Goal: Task Accomplishment & Management: Manage account settings

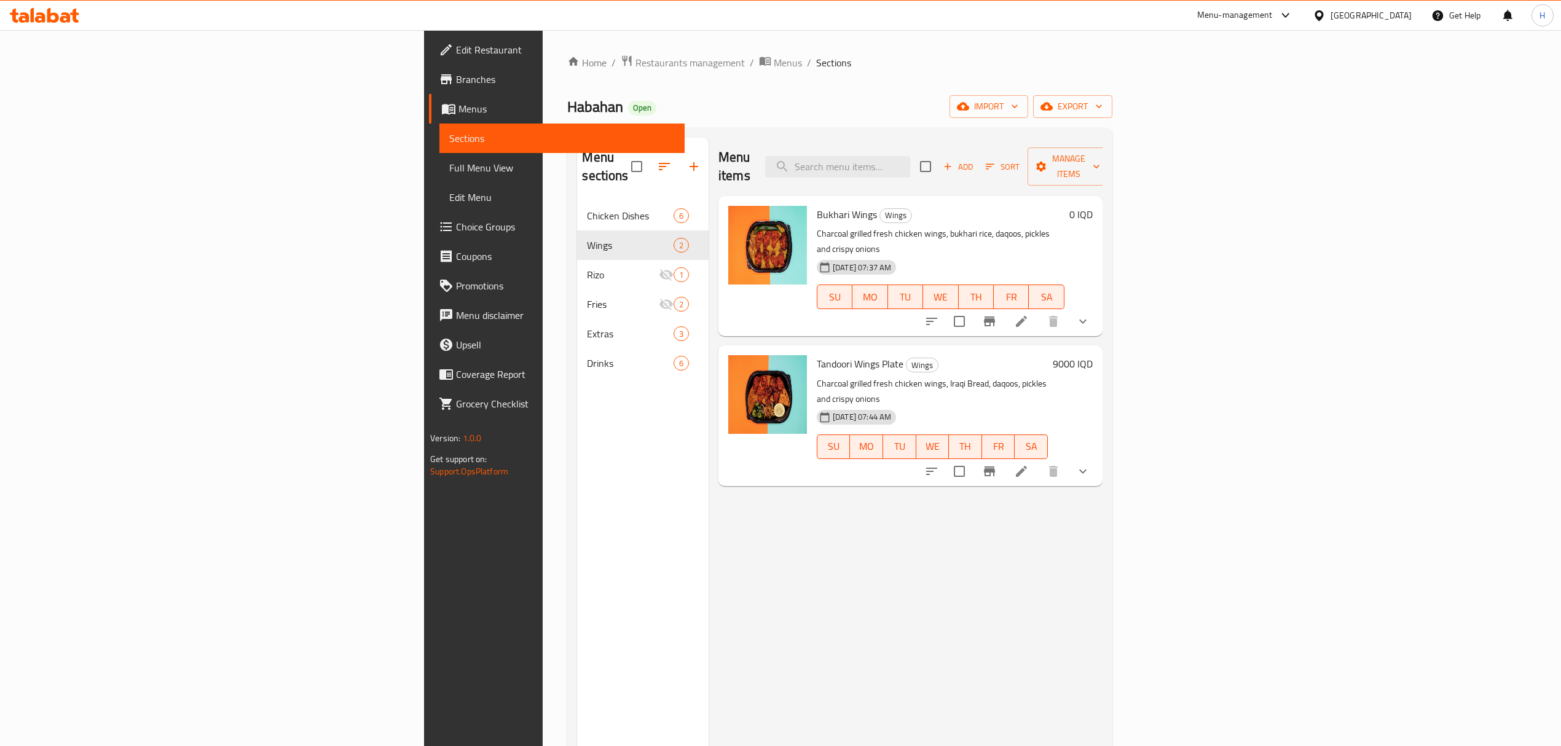
click at [636, 63] on span "Restaurants management" at bounding box center [690, 62] width 109 height 15
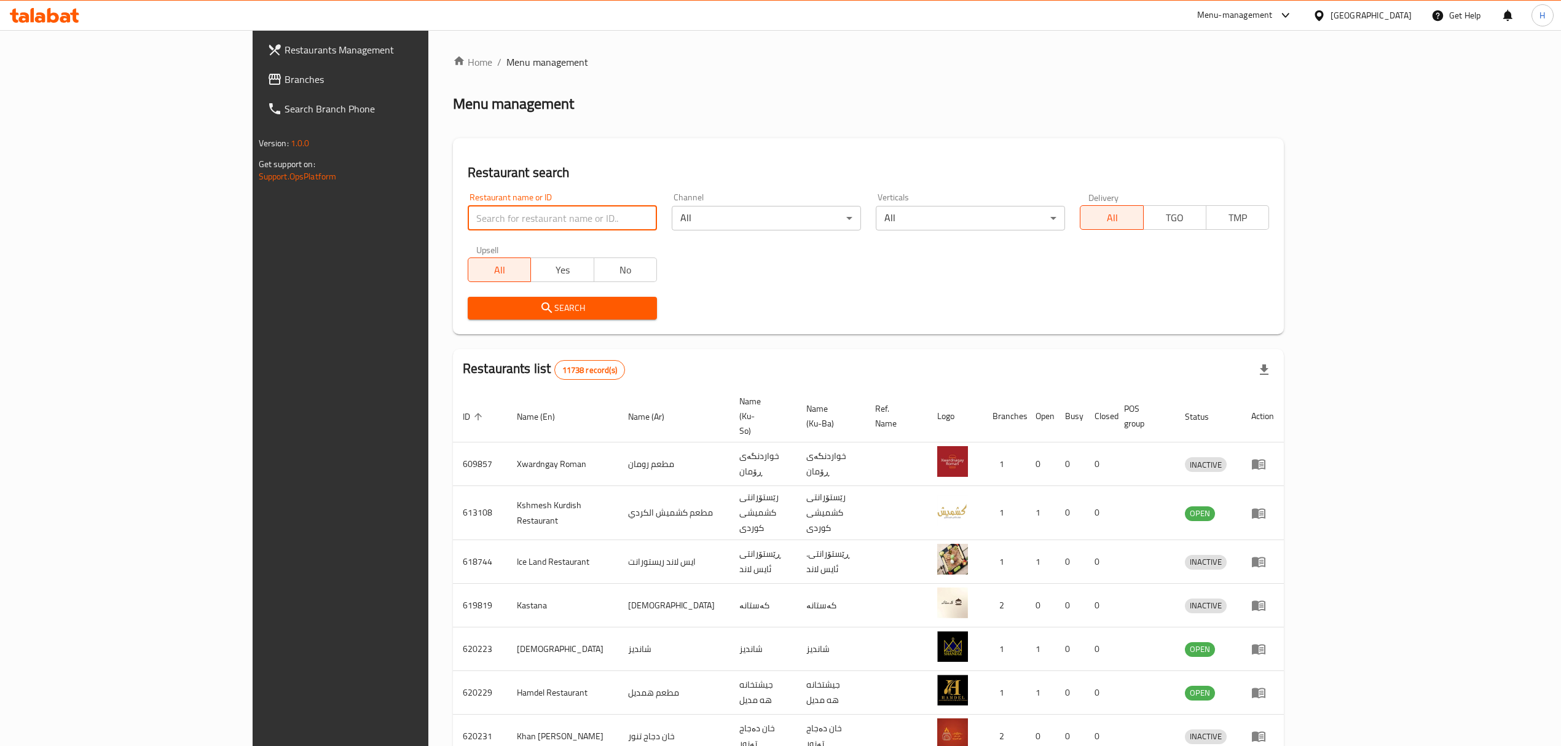
click at [502, 222] on input "search" at bounding box center [562, 218] width 189 height 25
type input "bbq"
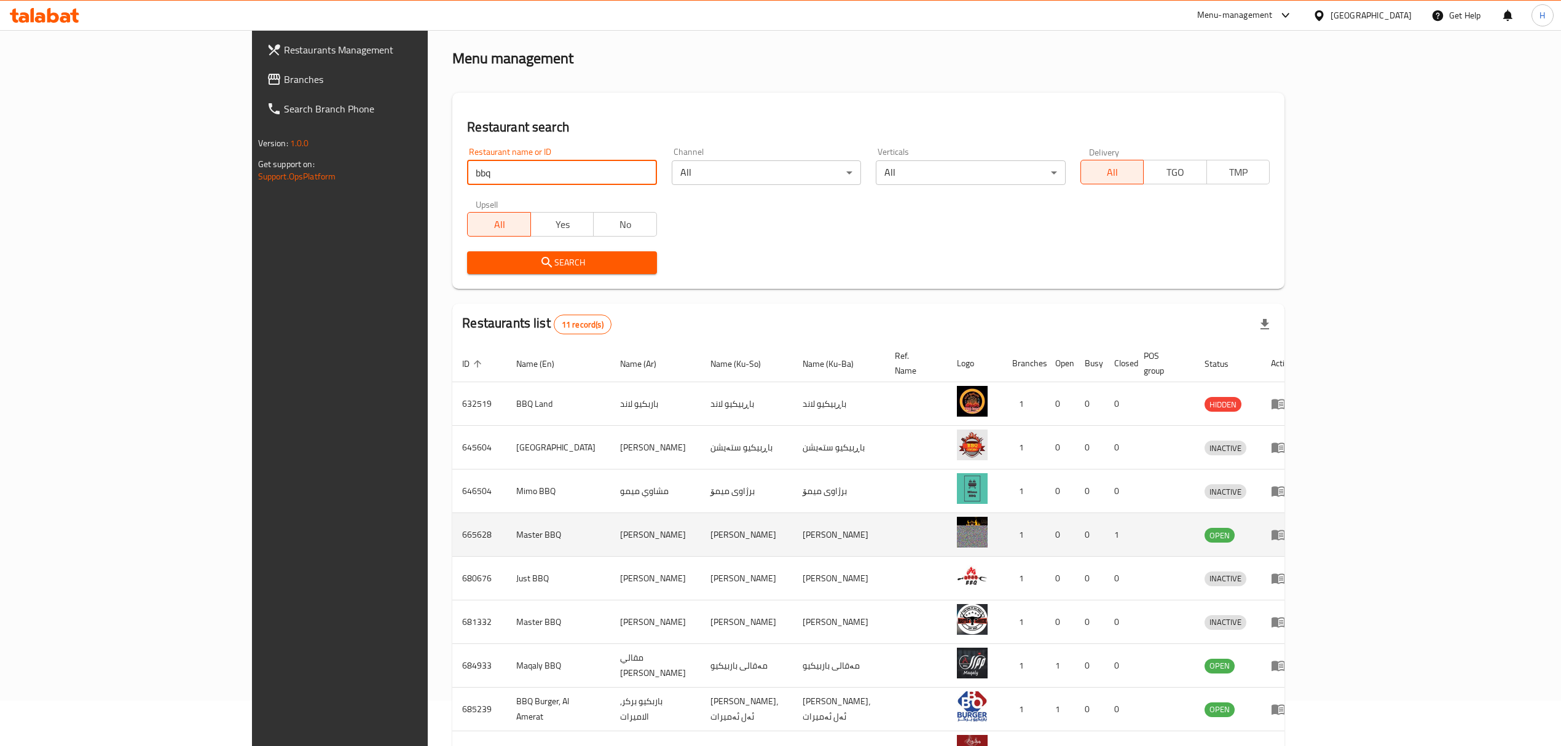
scroll to position [163, 0]
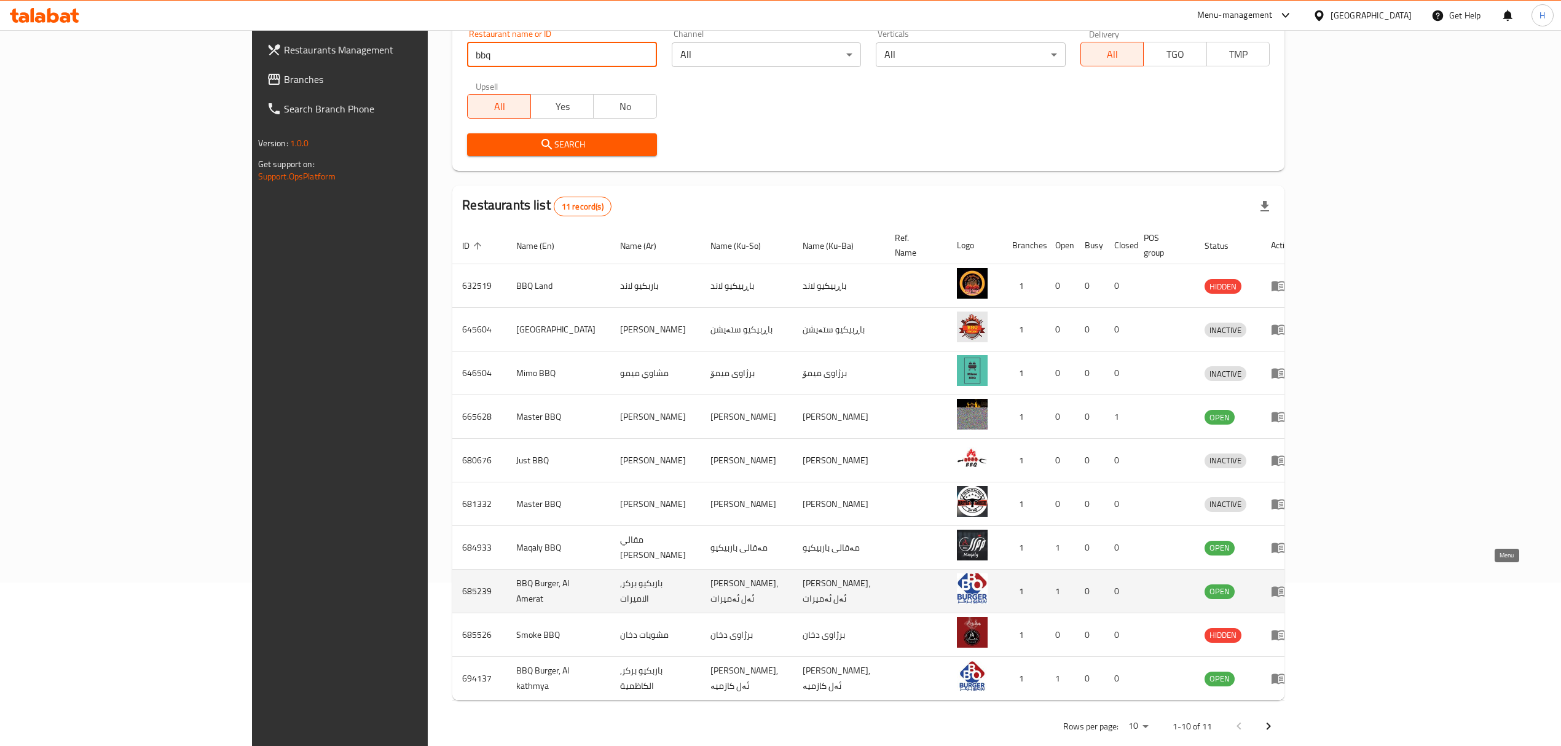
click at [1285, 587] on icon "enhanced table" at bounding box center [1279, 592] width 14 height 10
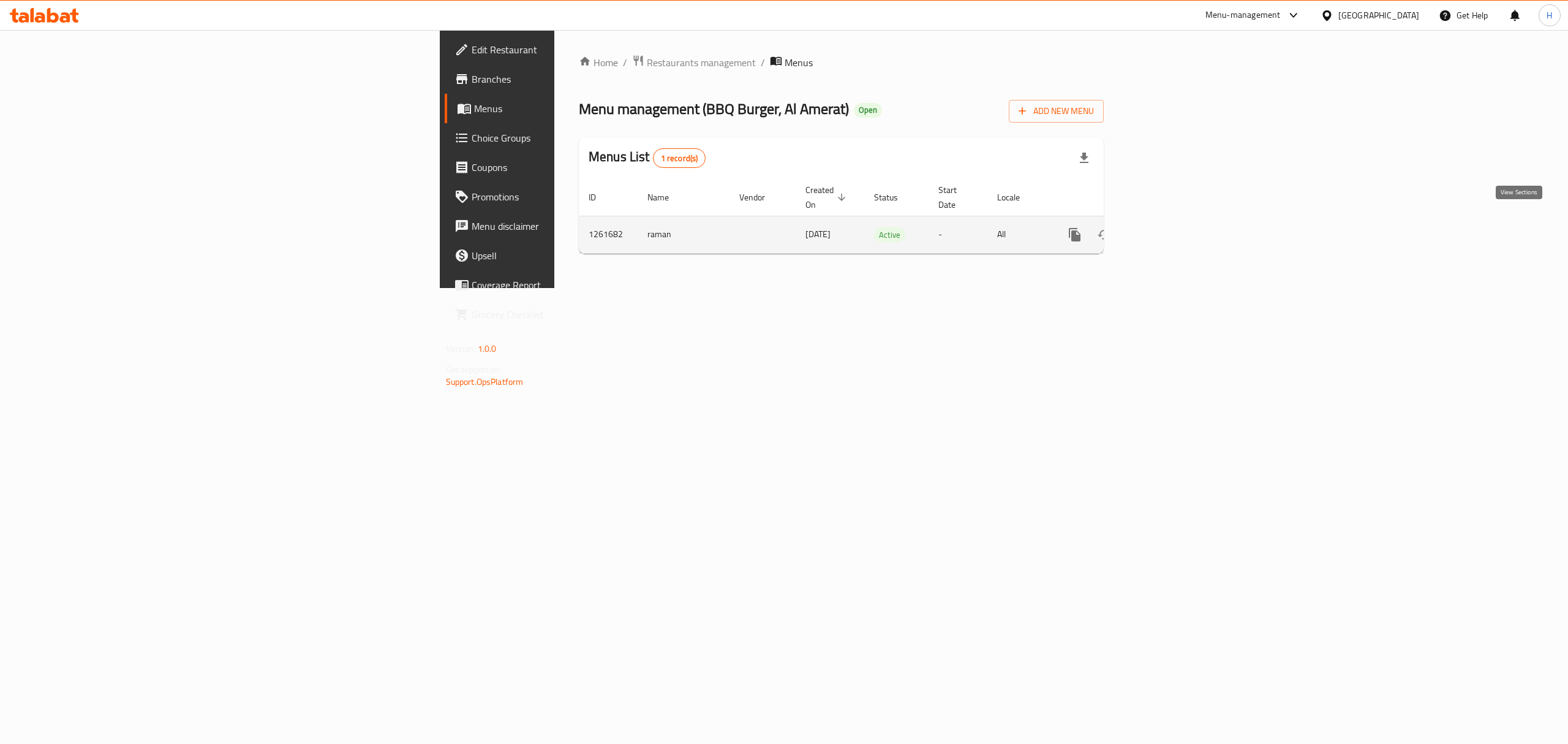
click at [1169, 229] on icon "enhanced table" at bounding box center [1163, 234] width 11 height 11
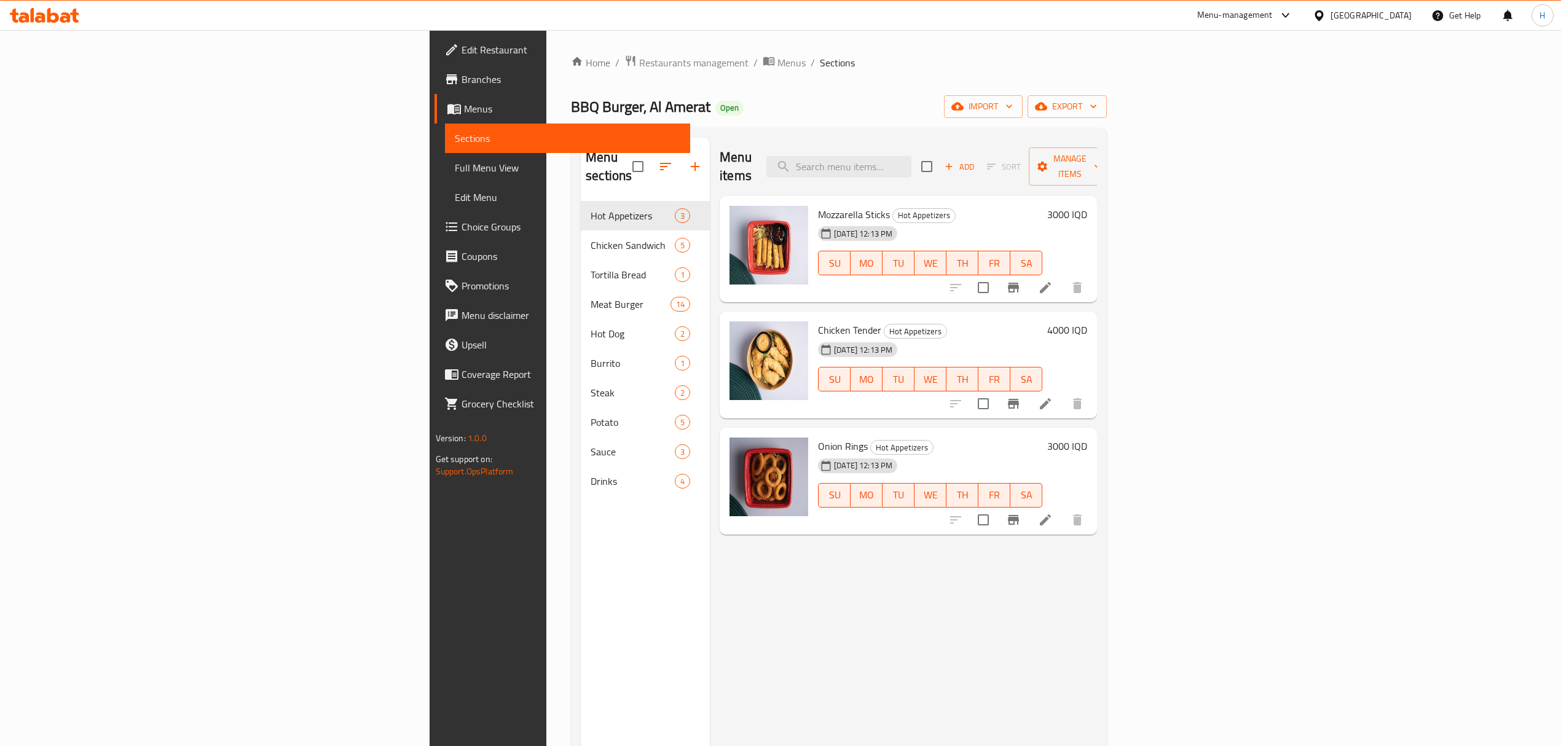
click at [1087, 206] on div "3000 IQD" at bounding box center [1064, 214] width 45 height 17
click at [1087, 206] on h6 "3000 IQD" at bounding box center [1067, 214] width 40 height 17
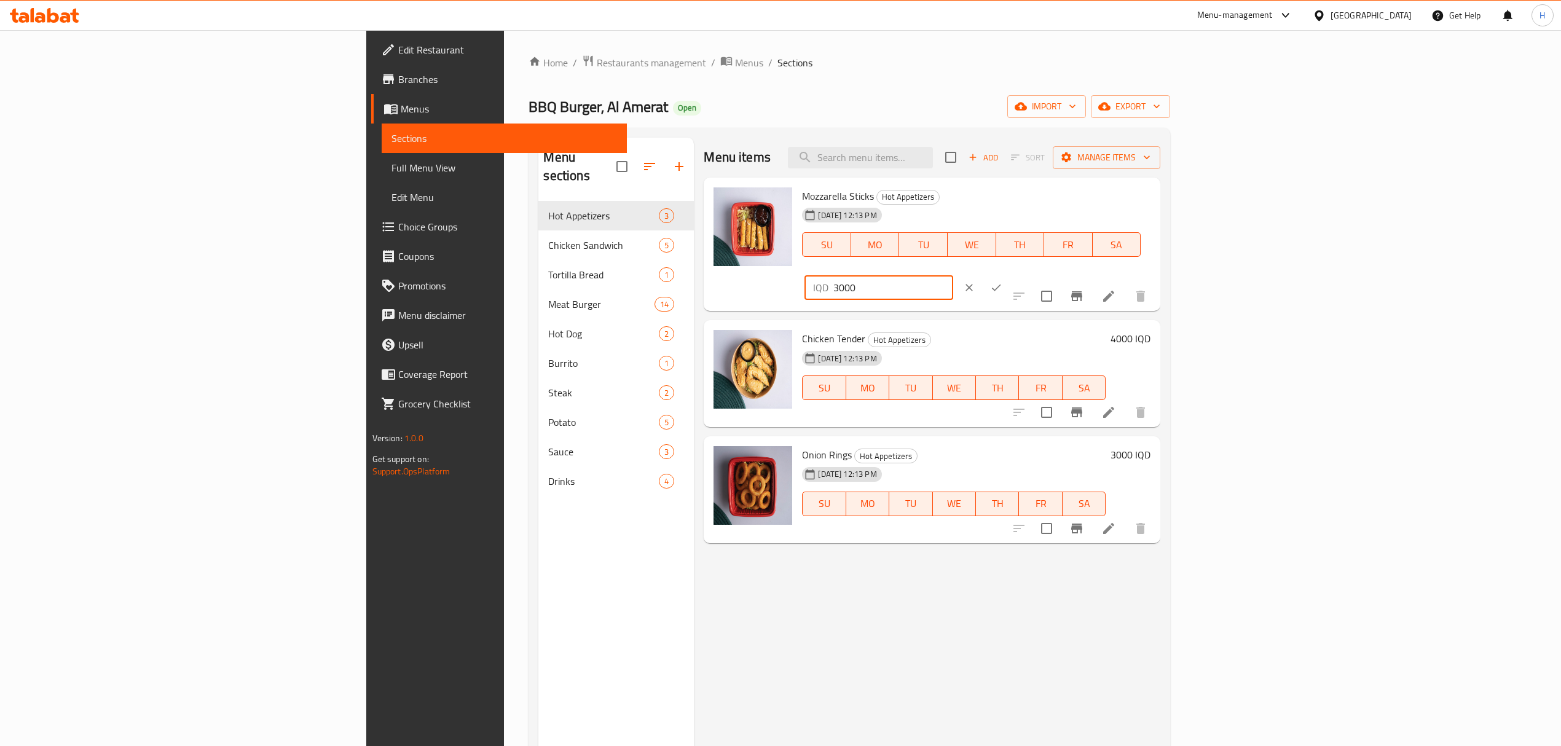
drag, startPoint x: 1358, startPoint y: 202, endPoint x: 1348, endPoint y: 202, distance: 9.8
click at [953, 275] on input "3000" at bounding box center [892, 287] width 119 height 25
type input "4000"
click at [1010, 274] on button "ok" at bounding box center [996, 287] width 27 height 27
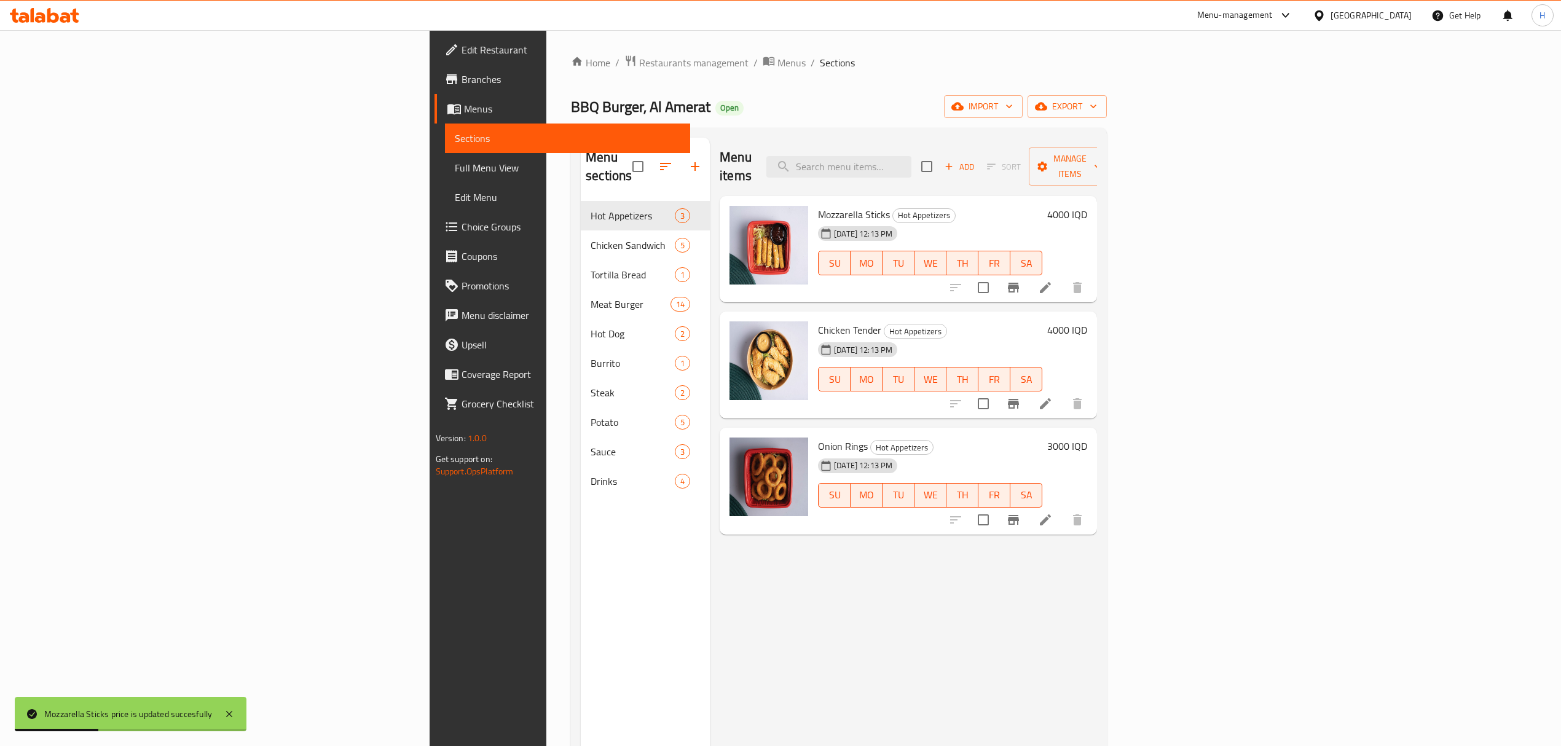
click at [1087, 321] on h6 "4000 IQD" at bounding box center [1067, 329] width 40 height 17
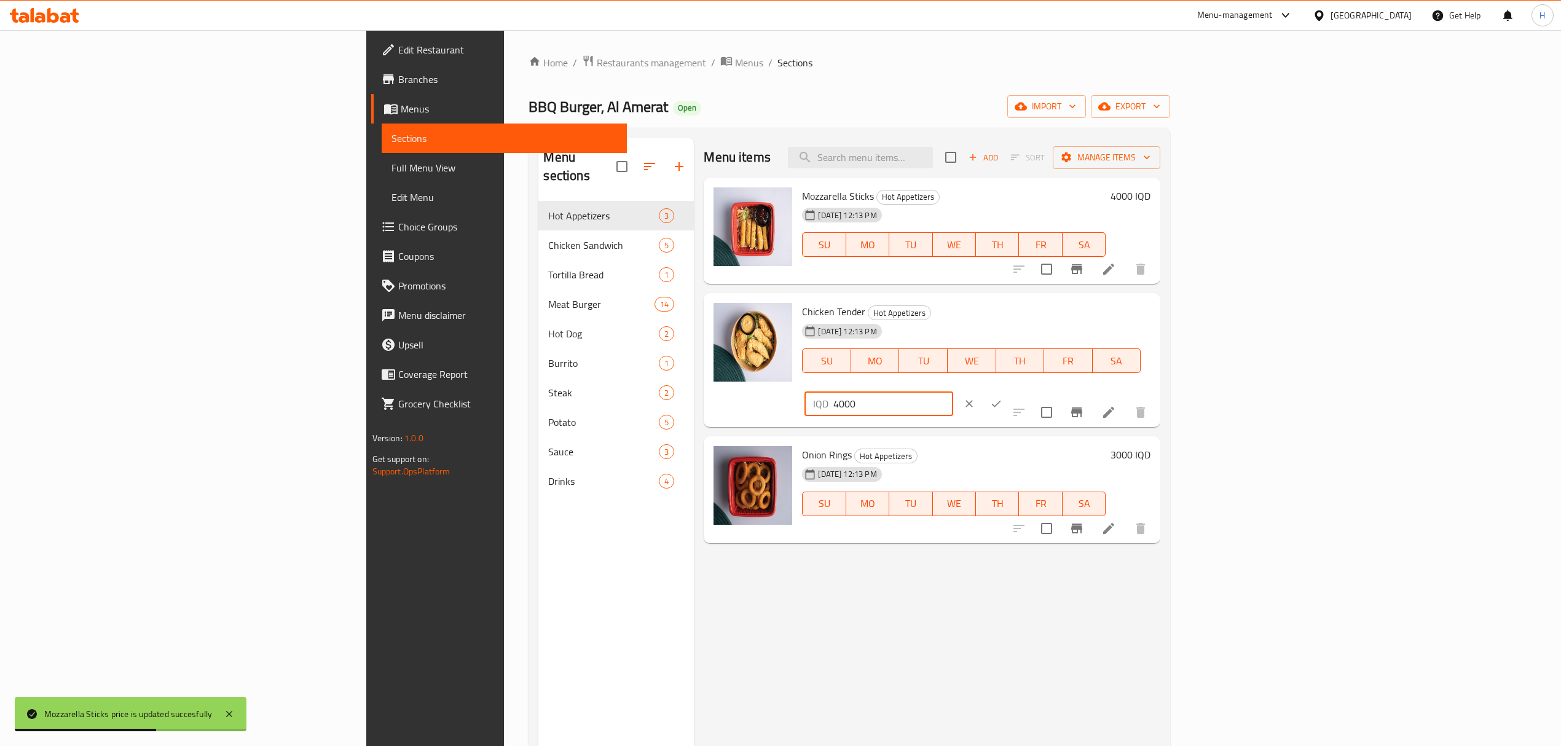
drag, startPoint x: 1353, startPoint y: 315, endPoint x: 1313, endPoint y: 320, distance: 40.3
click at [1027, 390] on div "IQD 4000 ​" at bounding box center [914, 403] width 225 height 27
type input "5000"
click button "ok" at bounding box center [996, 403] width 27 height 27
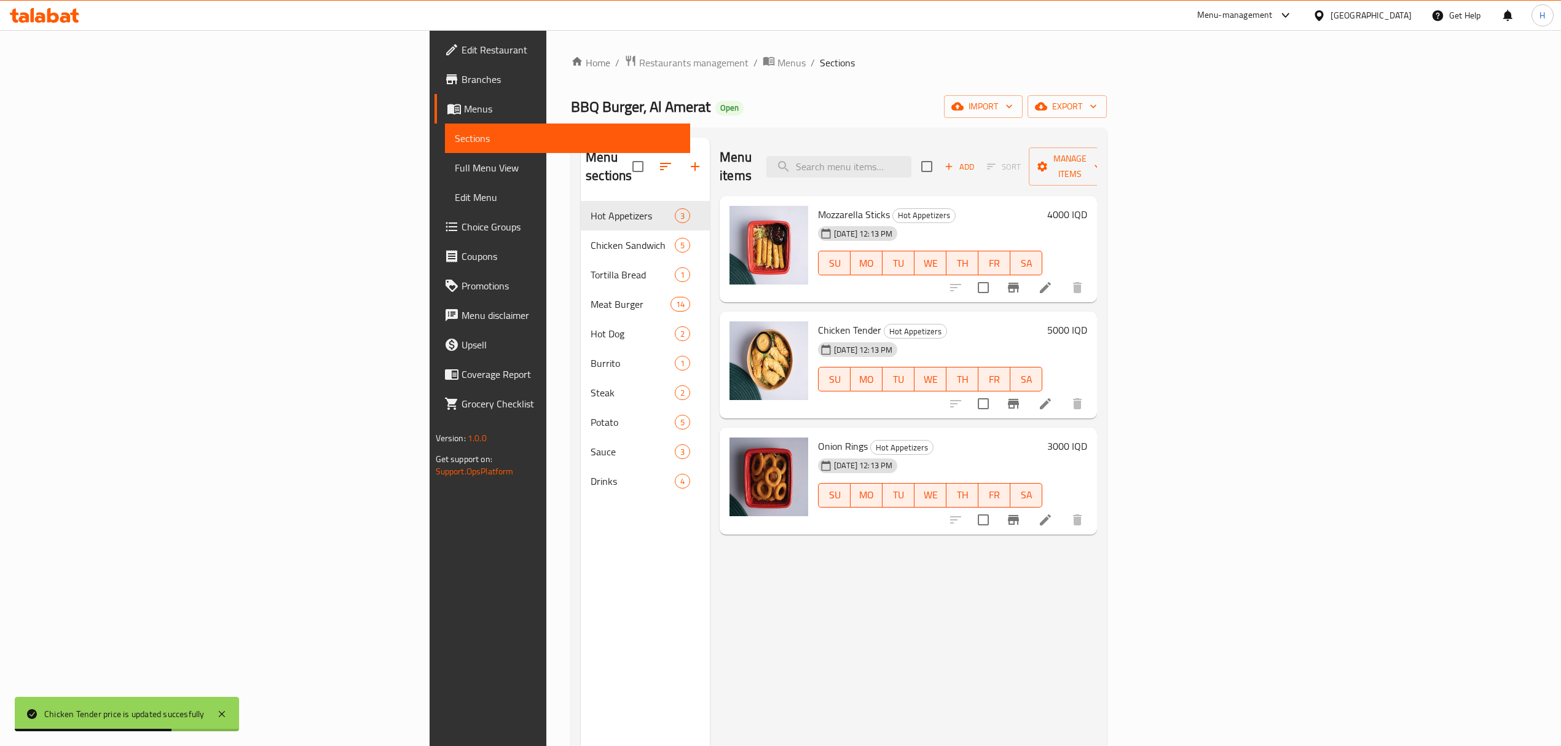
click at [1087, 438] on h6 "3000 IQD" at bounding box center [1067, 446] width 40 height 17
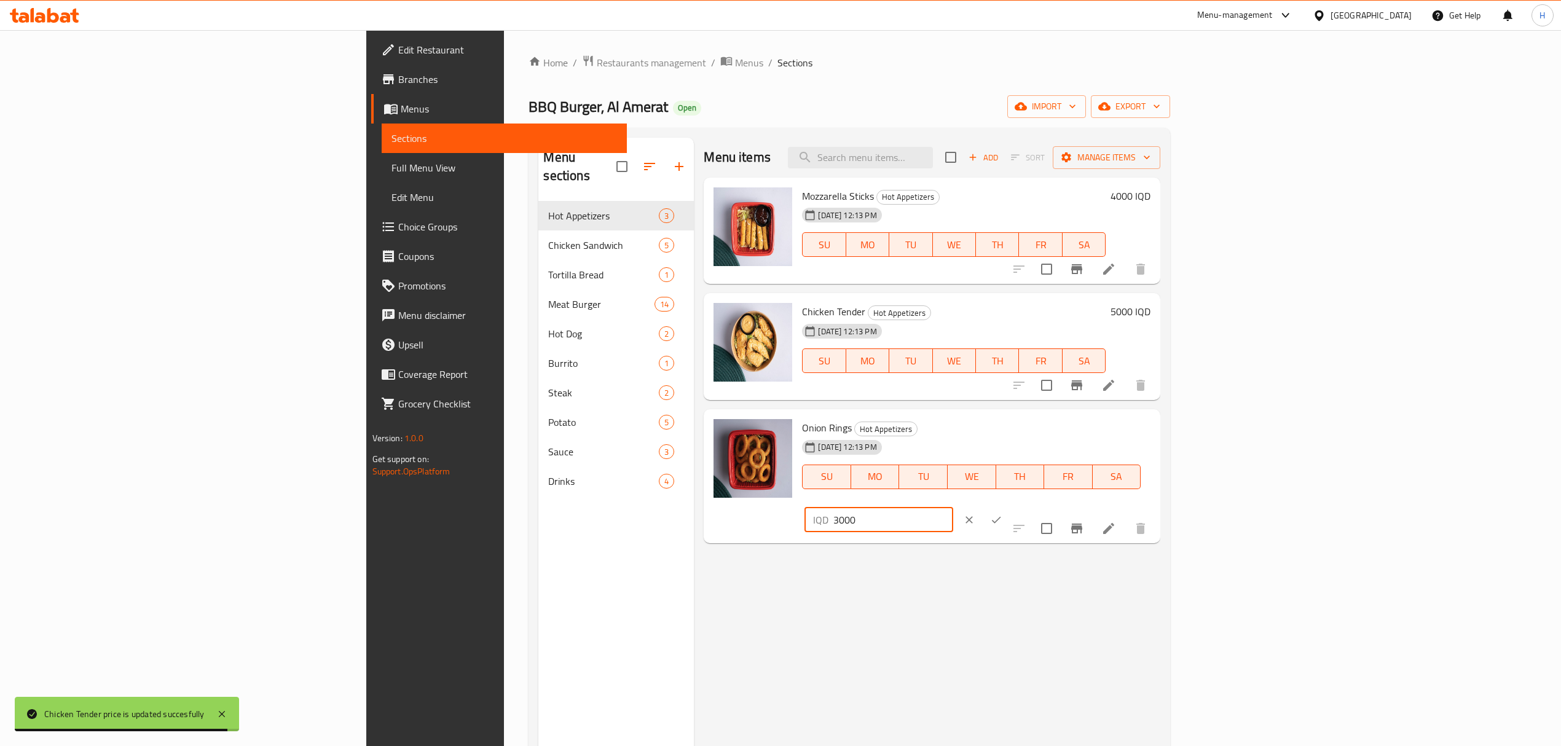
drag, startPoint x: 1352, startPoint y: 433, endPoint x: 1333, endPoint y: 431, distance: 19.1
click at [953, 508] on div "IQD 3000 ​" at bounding box center [879, 520] width 148 height 25
type input "4000"
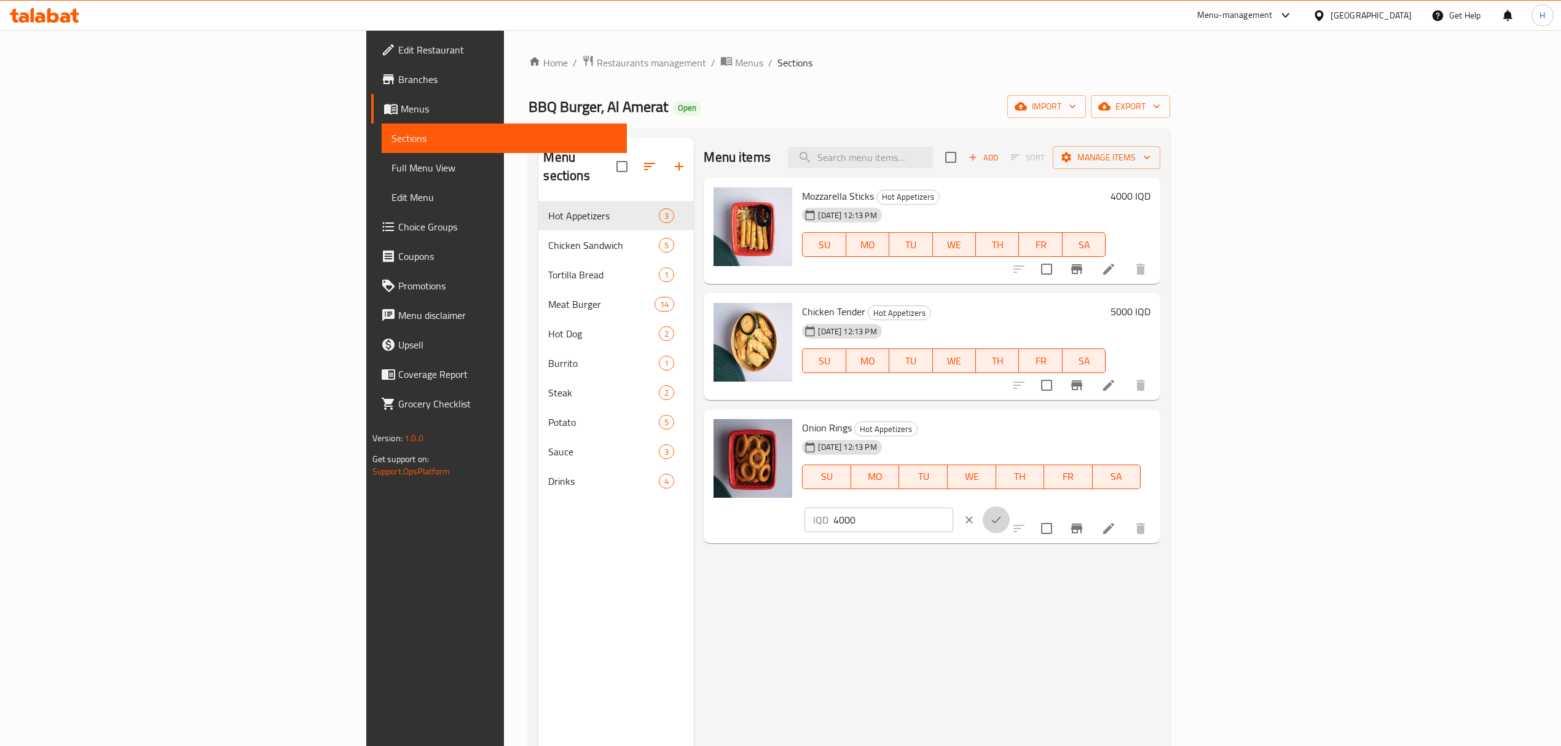
click button "ok" at bounding box center [996, 519] width 27 height 27
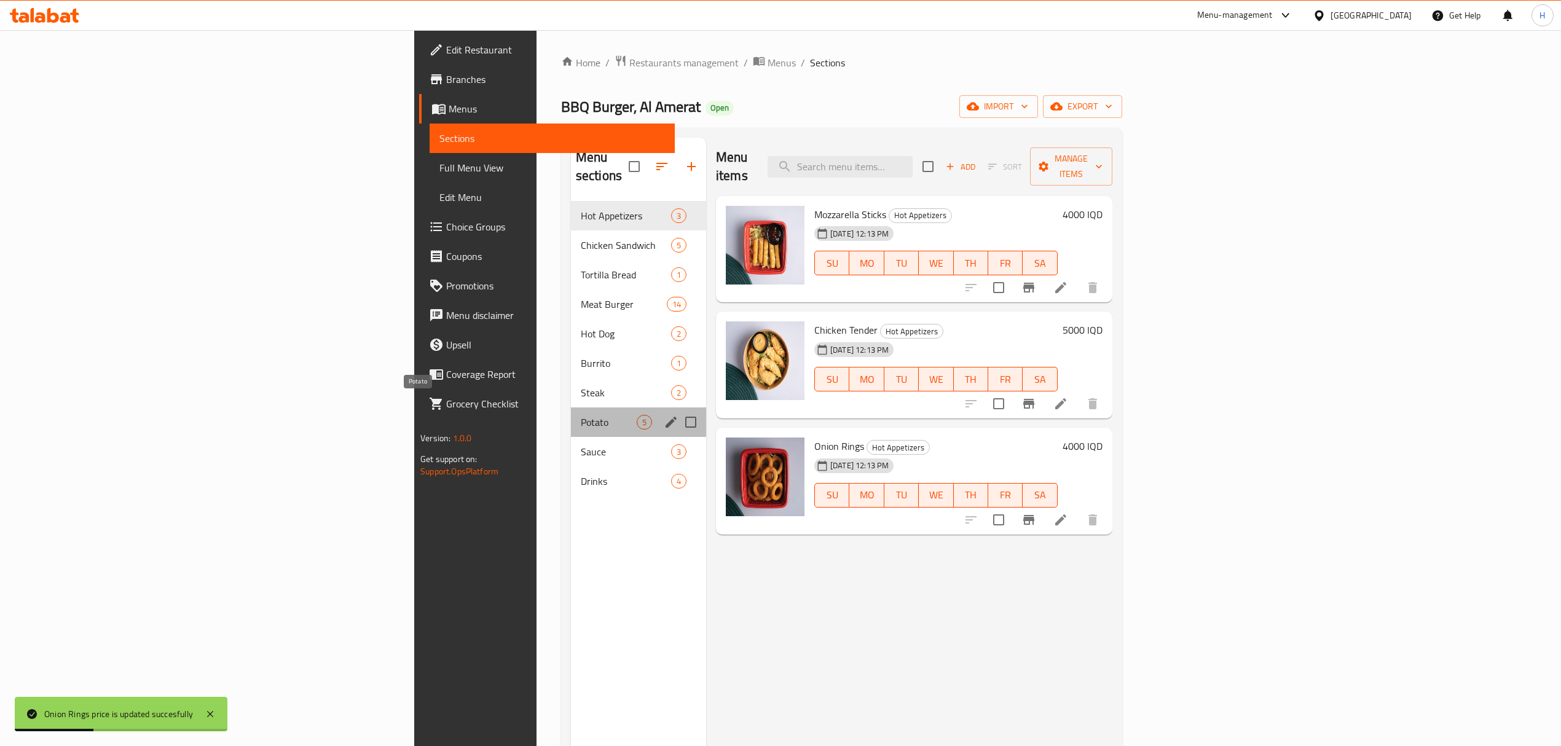
click at [581, 415] on span "Potato" at bounding box center [609, 422] width 56 height 15
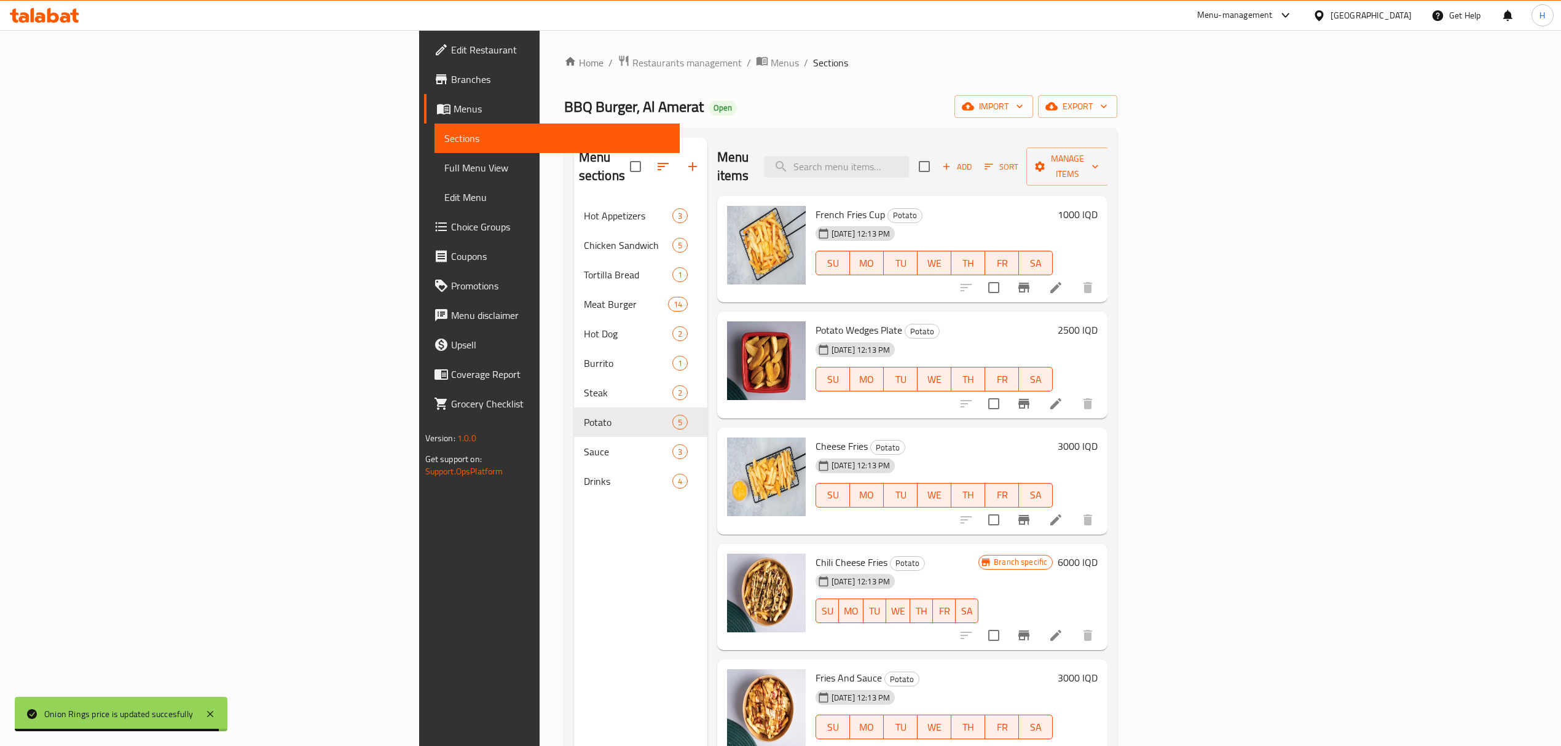
click at [1098, 212] on div "1000 IQD" at bounding box center [1075, 249] width 45 height 87
click at [1098, 206] on h6 "1000 IQD" at bounding box center [1078, 214] width 40 height 17
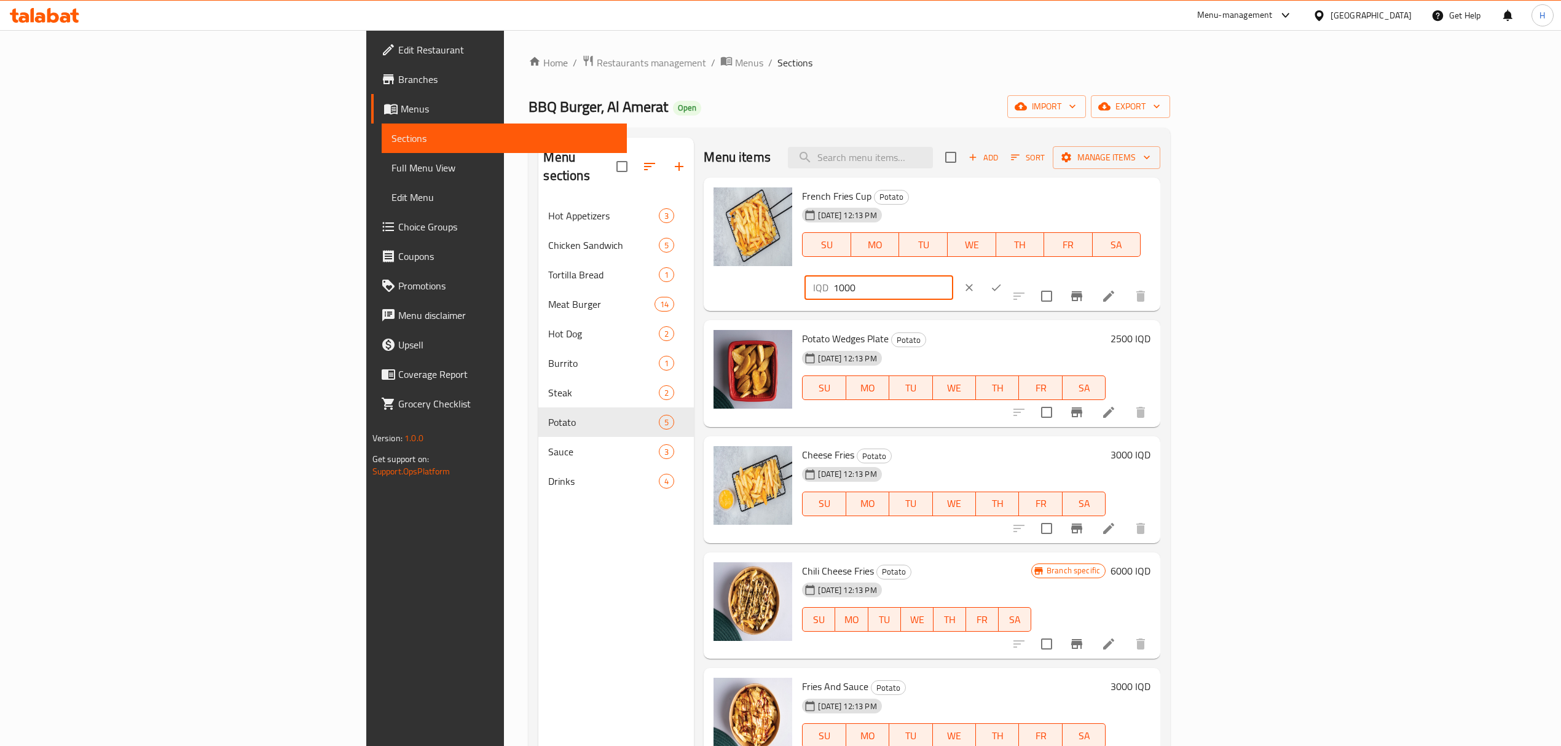
drag, startPoint x: 1350, startPoint y: 199, endPoint x: 1337, endPoint y: 208, distance: 15.0
click at [953, 275] on div "IQD 1000 ​" at bounding box center [879, 287] width 148 height 25
type input "2000"
click button "ok" at bounding box center [996, 287] width 27 height 27
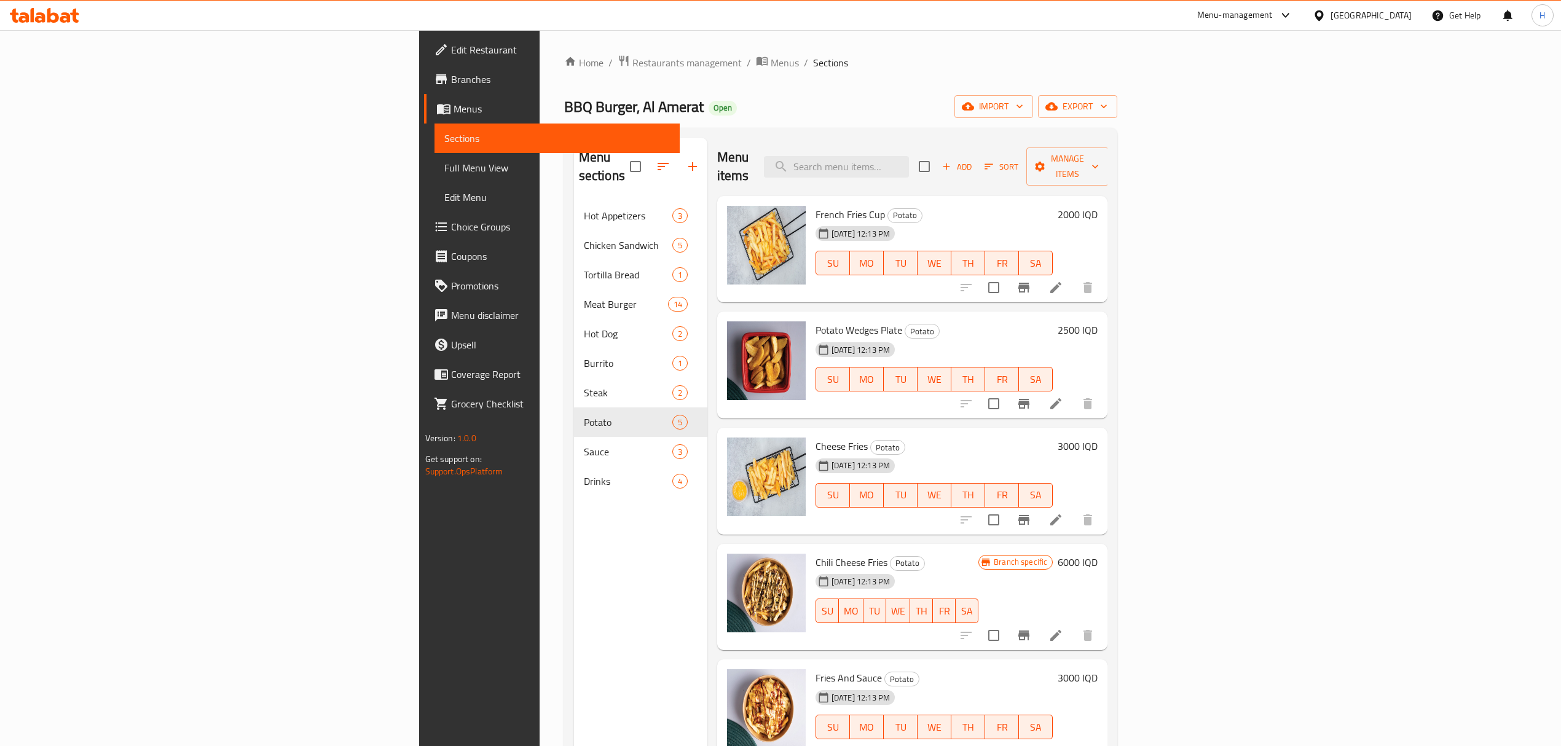
click at [1098, 321] on h6 "2500 IQD" at bounding box center [1078, 329] width 40 height 17
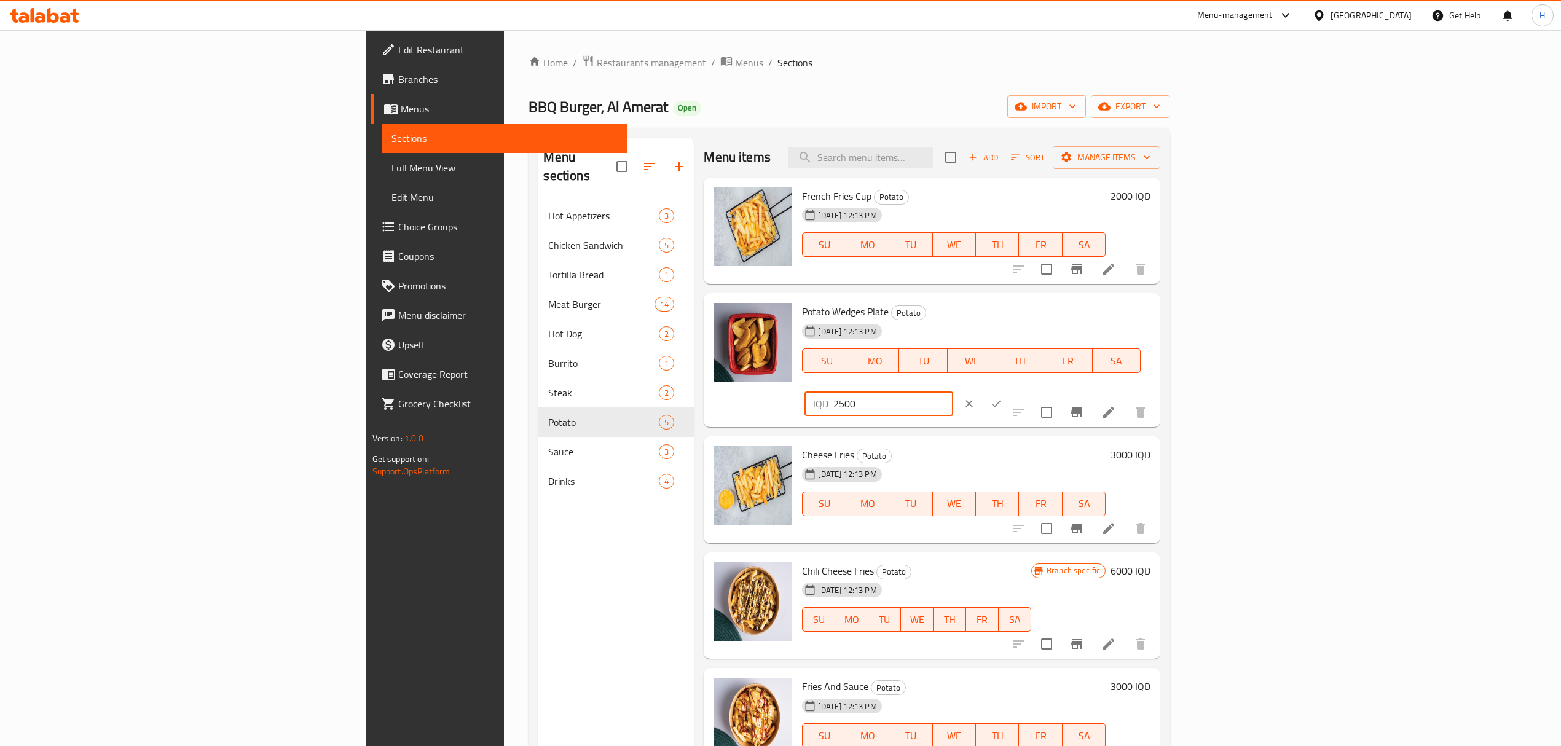
click at [953, 392] on input "2500" at bounding box center [892, 404] width 119 height 25
type input "3500"
click button "ok" at bounding box center [996, 403] width 27 height 27
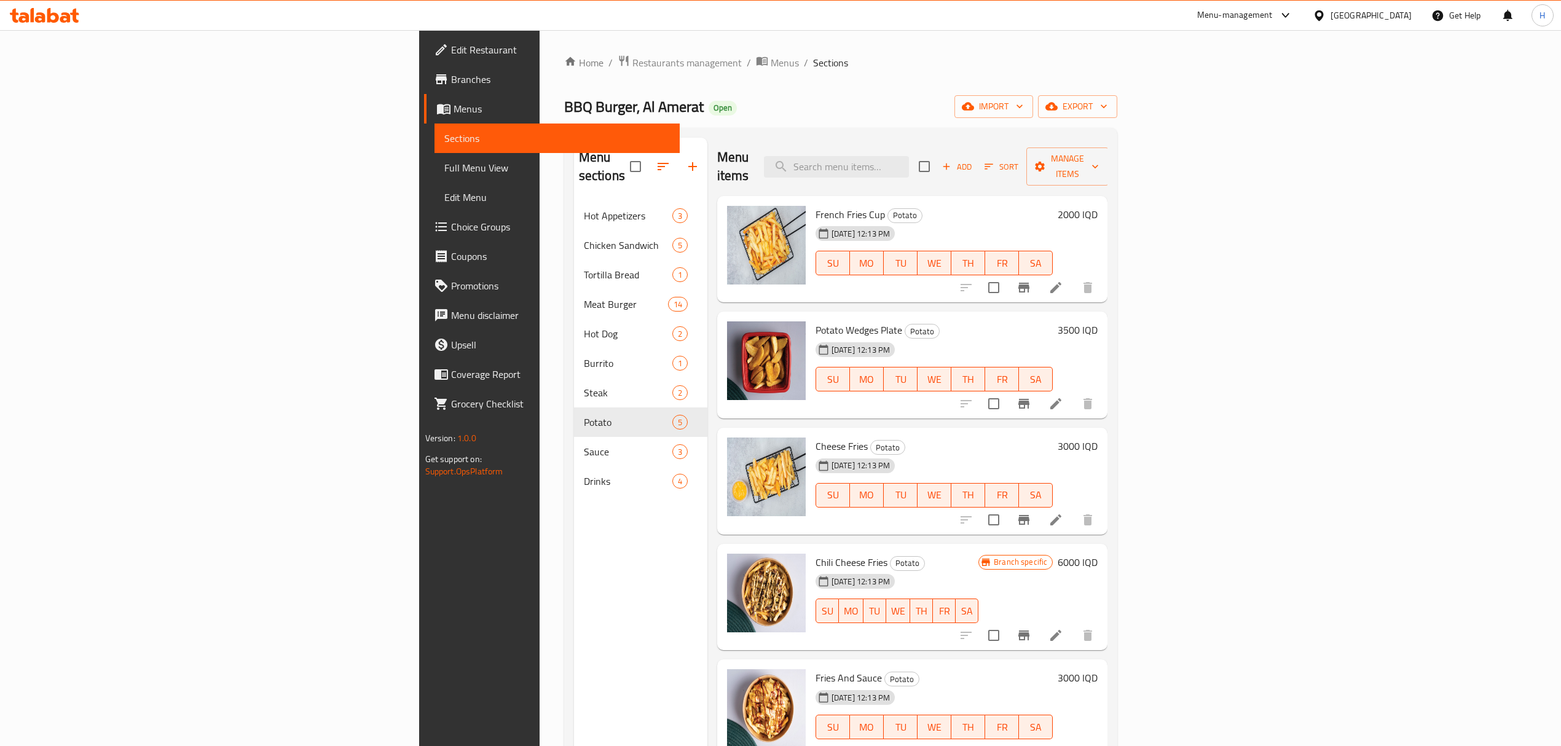
click at [1098, 438] on h6 "3000 IQD" at bounding box center [1078, 446] width 40 height 17
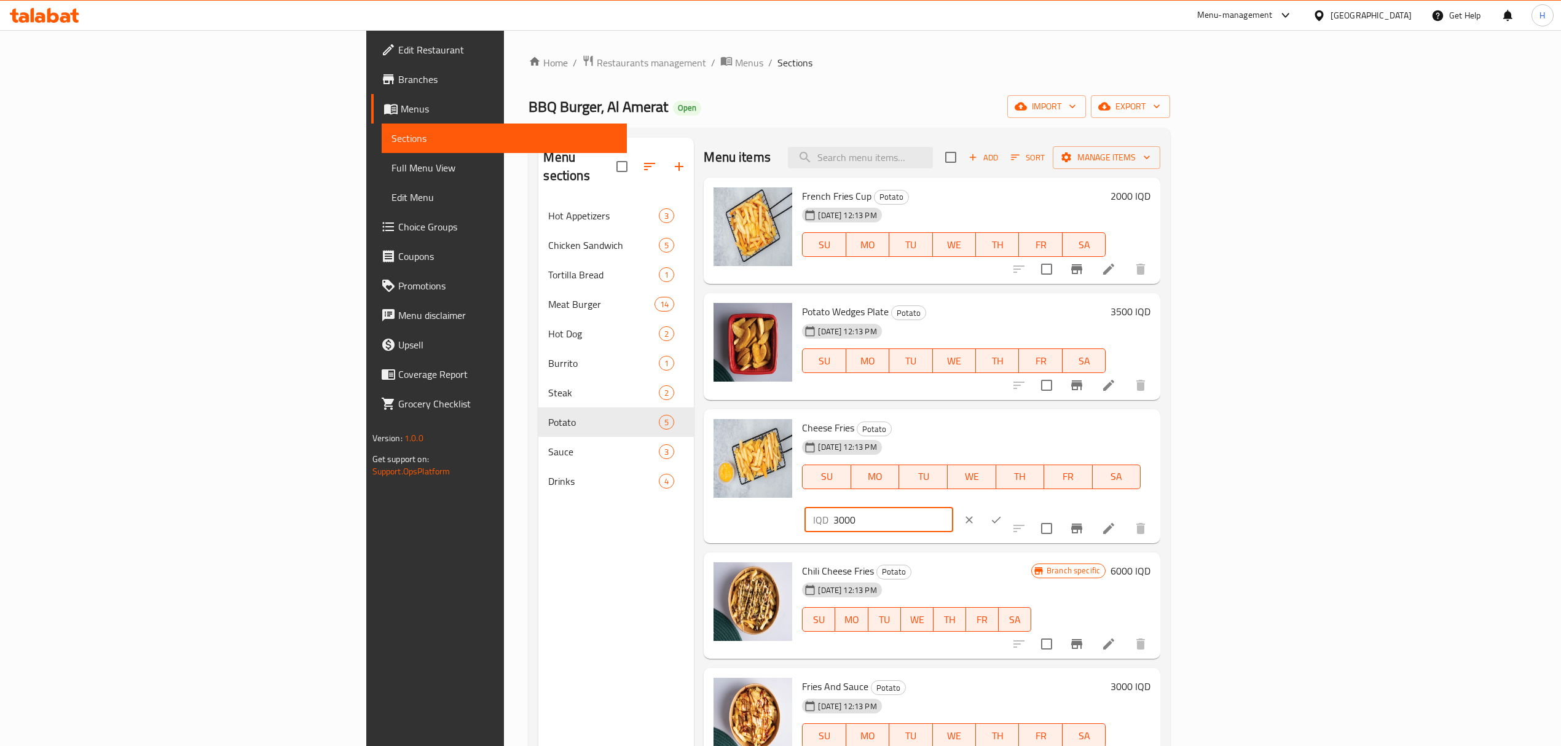
click at [953, 508] on input "3000" at bounding box center [892, 520] width 119 height 25
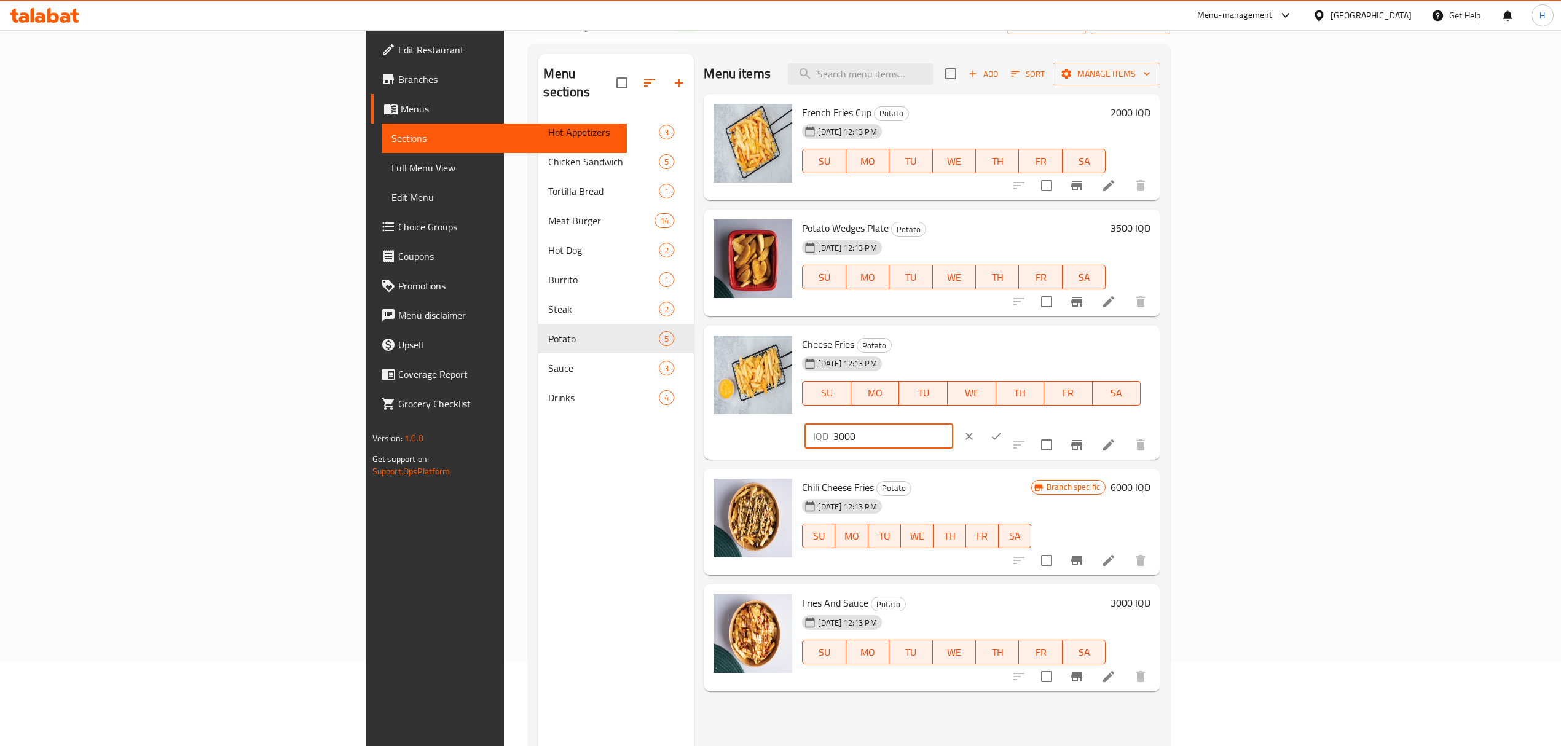
scroll to position [163, 0]
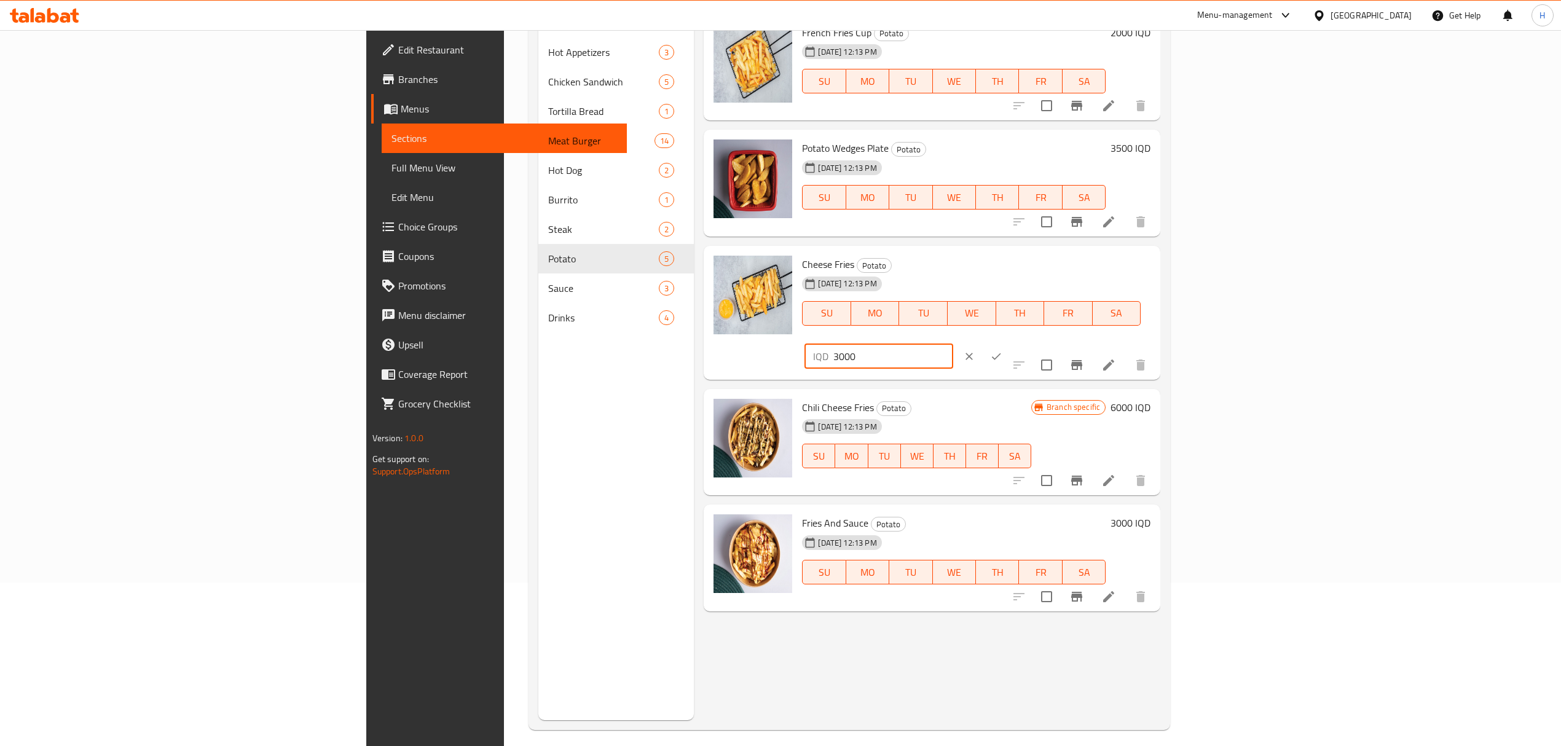
click at [975, 350] on icon "clear" at bounding box center [969, 356] width 12 height 12
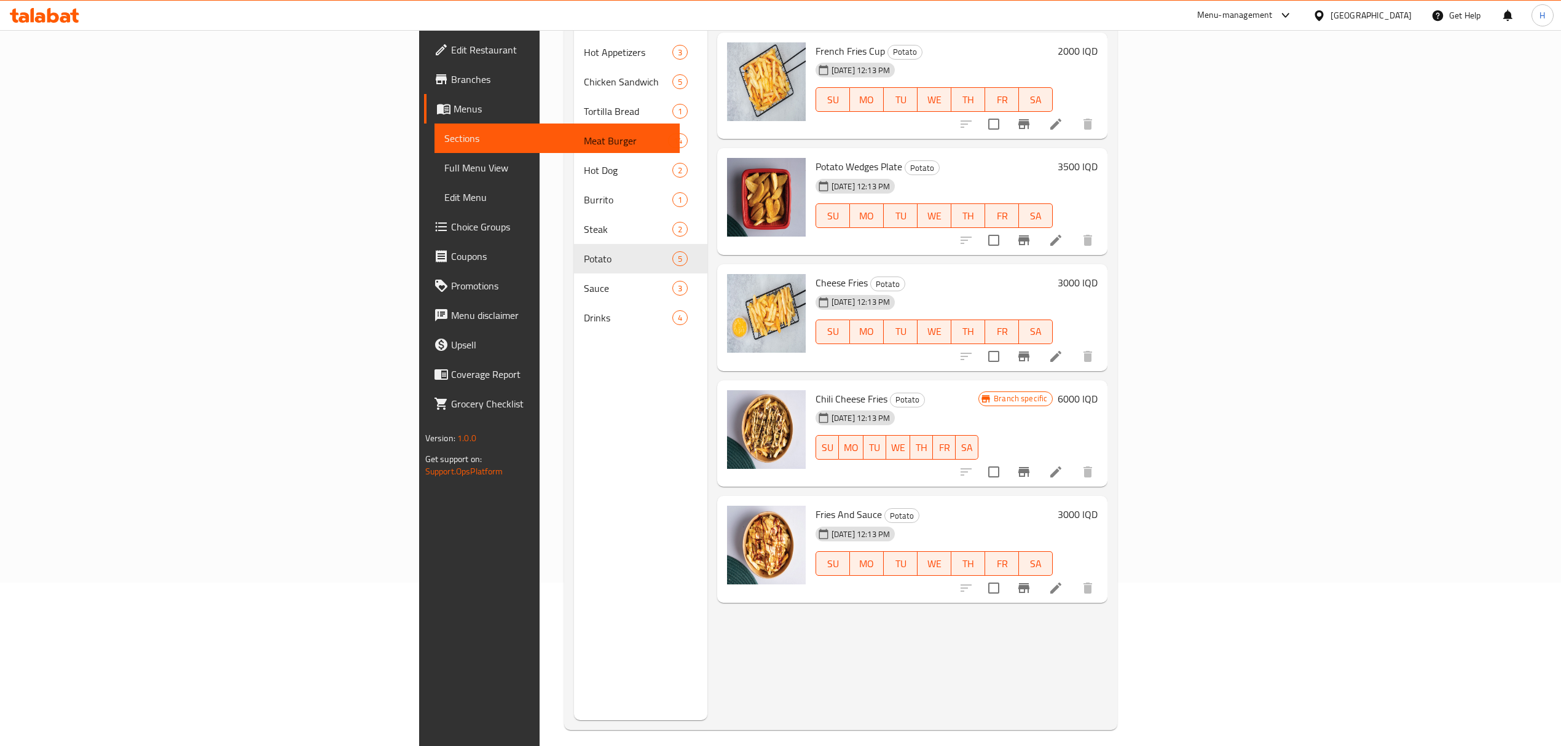
click at [1098, 506] on h6 "3000 IQD" at bounding box center [1078, 514] width 40 height 17
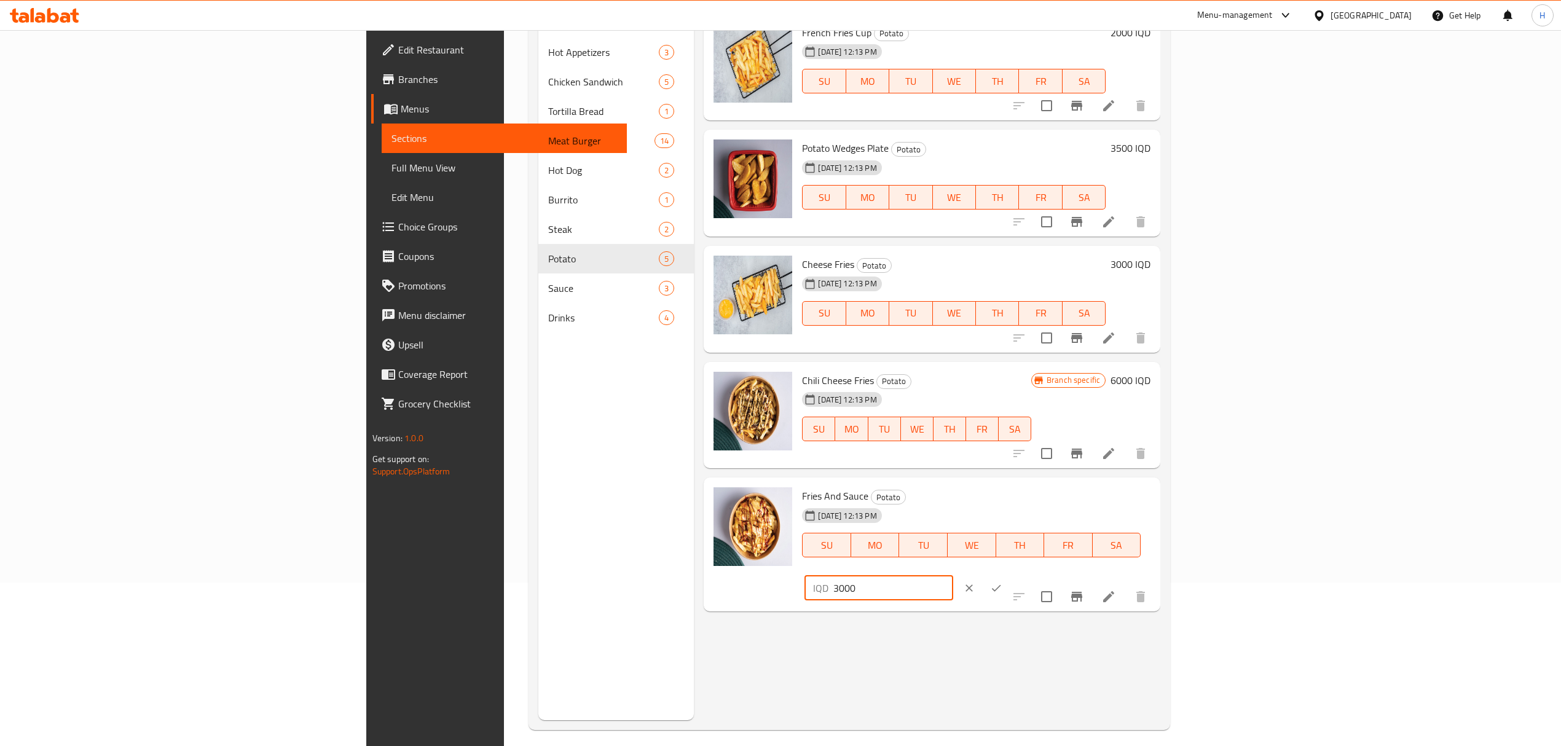
drag, startPoint x: 1351, startPoint y: 498, endPoint x: 1333, endPoint y: 500, distance: 18.0
click at [953, 576] on div "IQD 3000 ​" at bounding box center [879, 588] width 148 height 25
type input "5000"
click button "ok" at bounding box center [996, 588] width 27 height 27
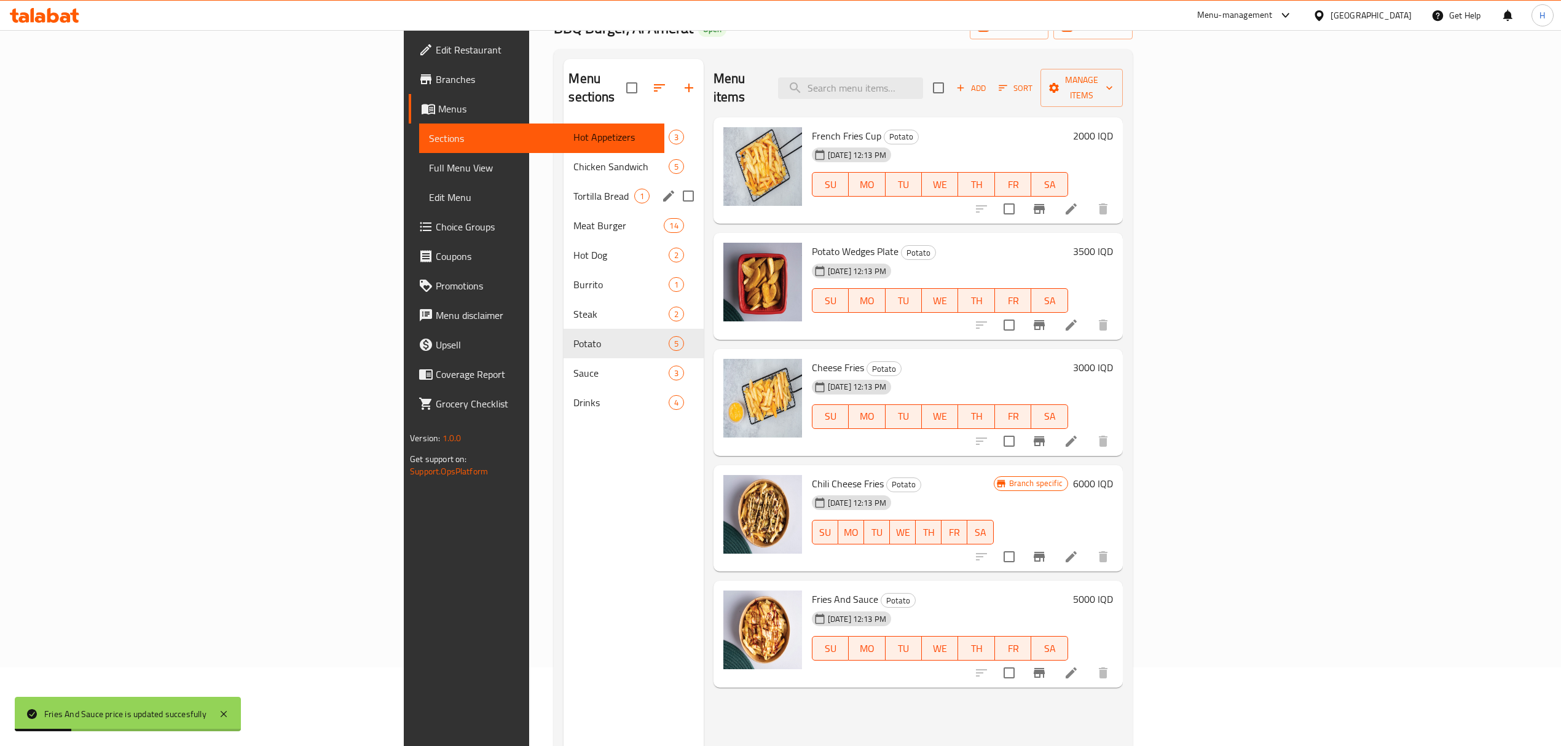
scroll to position [0, 0]
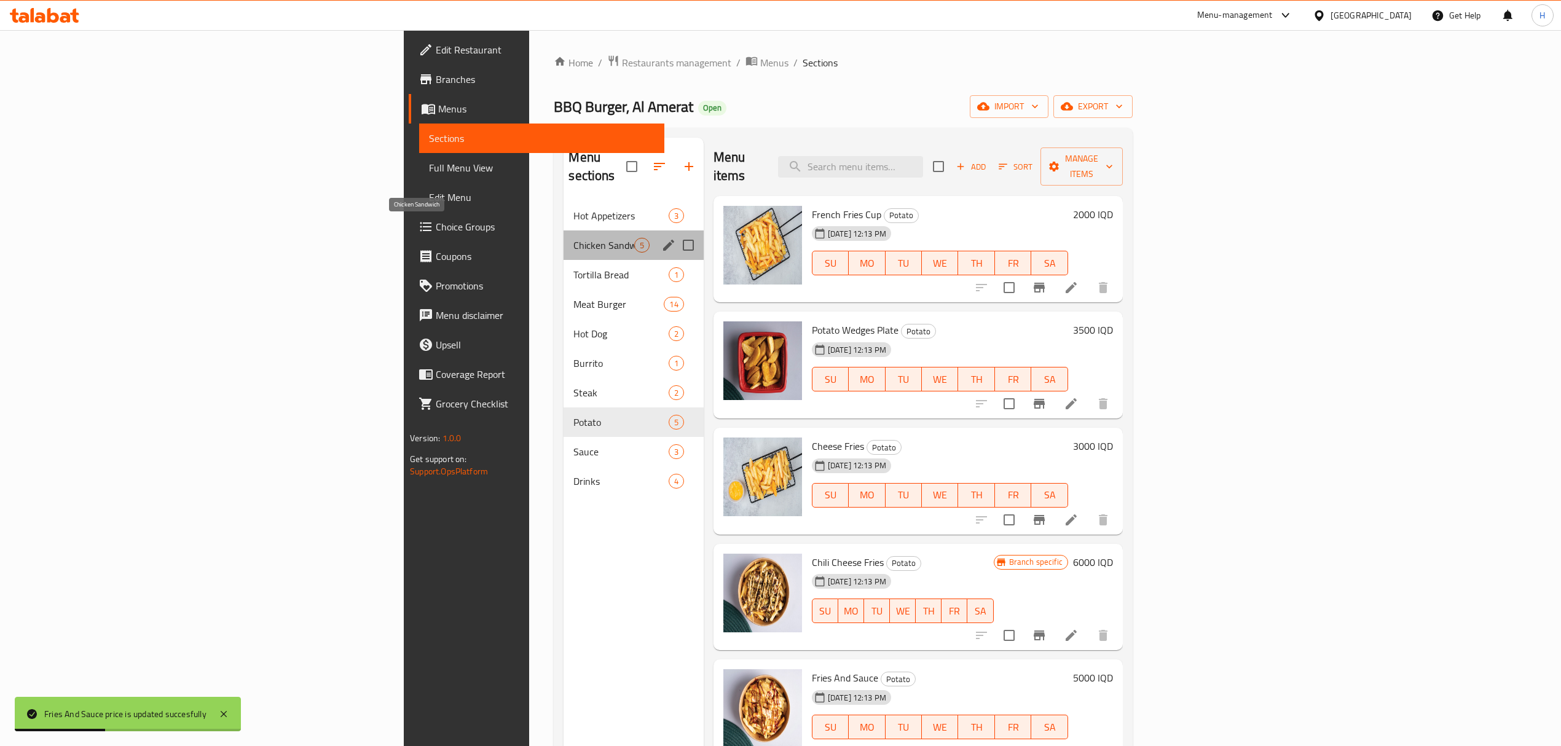
click at [573, 238] on span "Chicken Sandwich" at bounding box center [603, 245] width 60 height 15
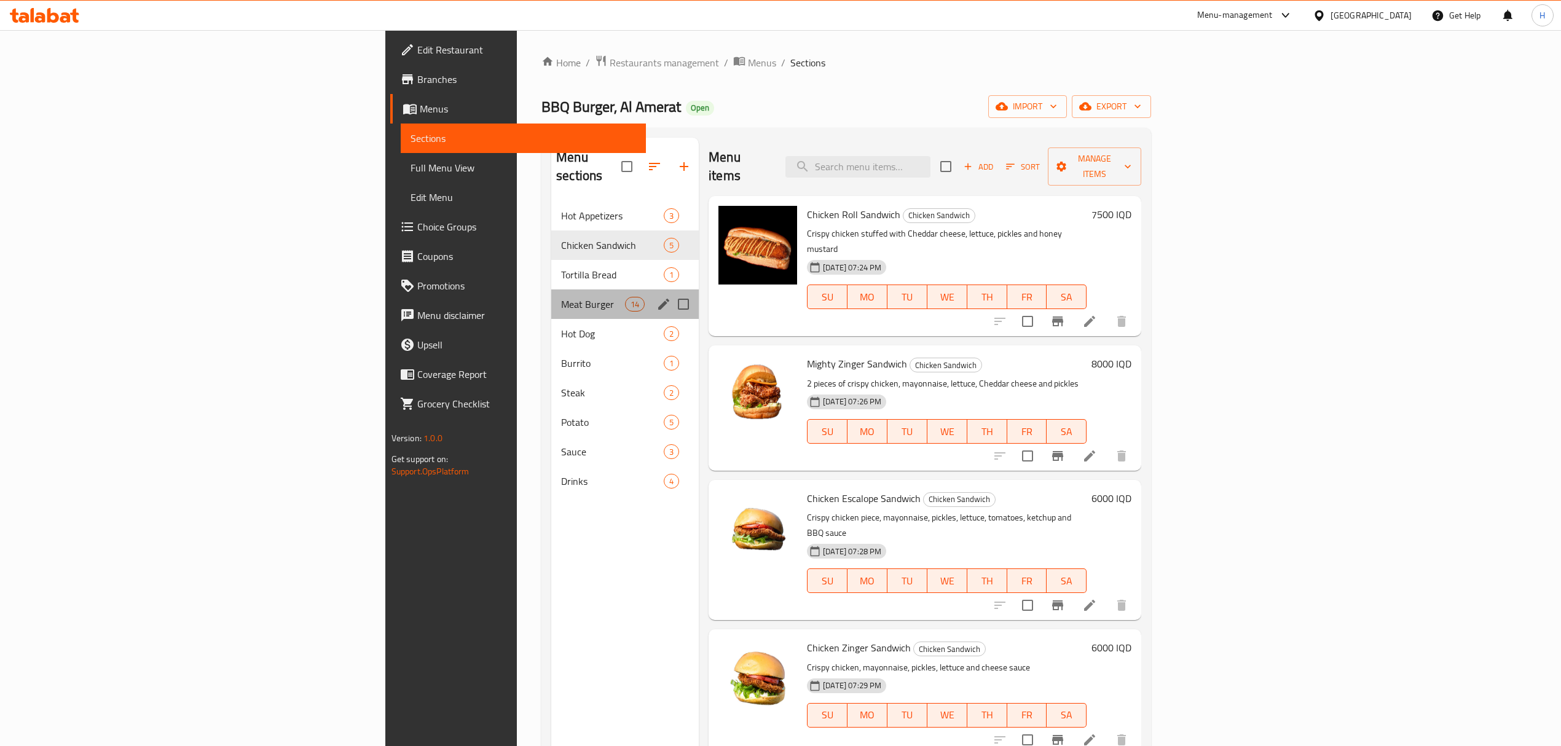
click at [551, 289] on div "Meat Burger 14" at bounding box center [625, 304] width 148 height 30
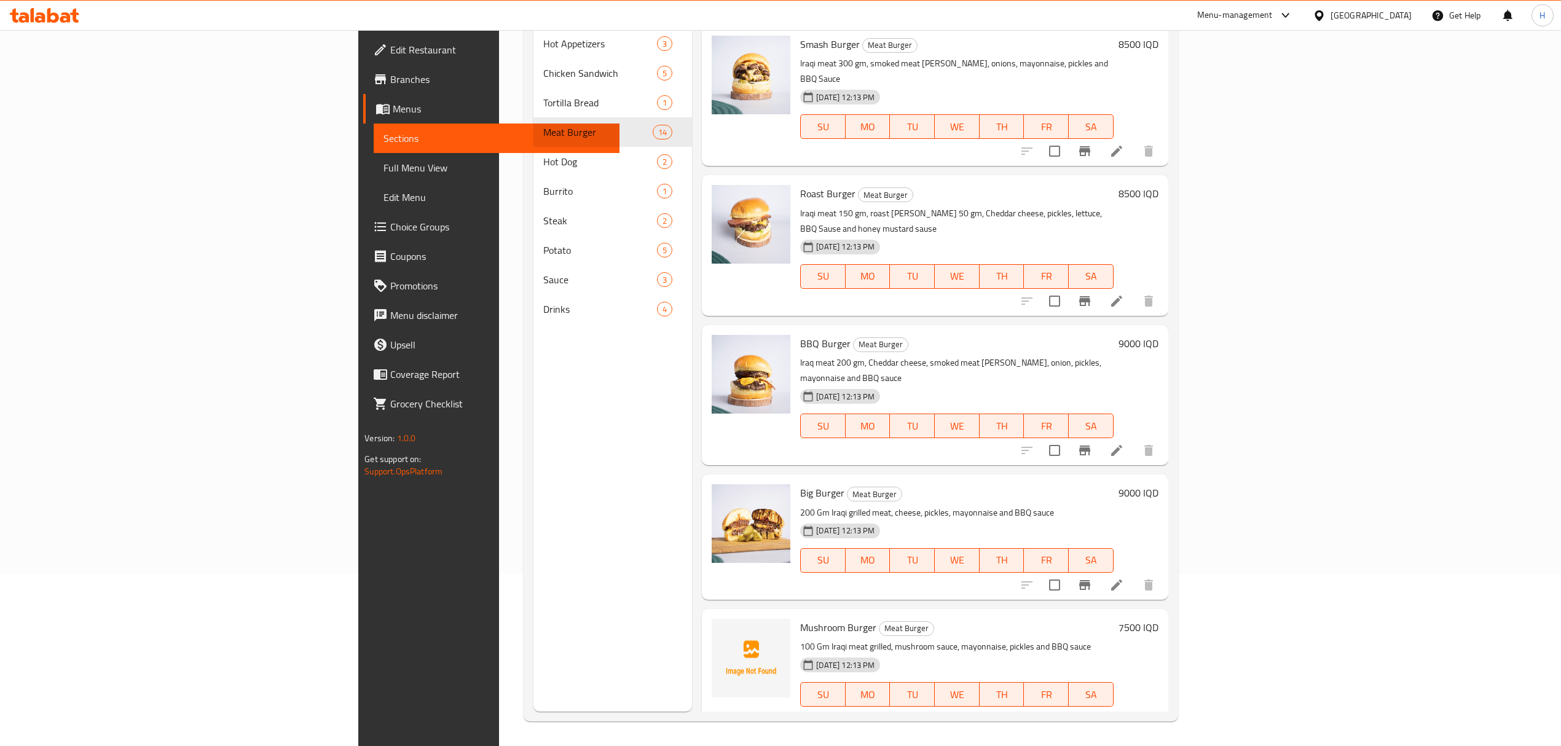
scroll to position [262, 0]
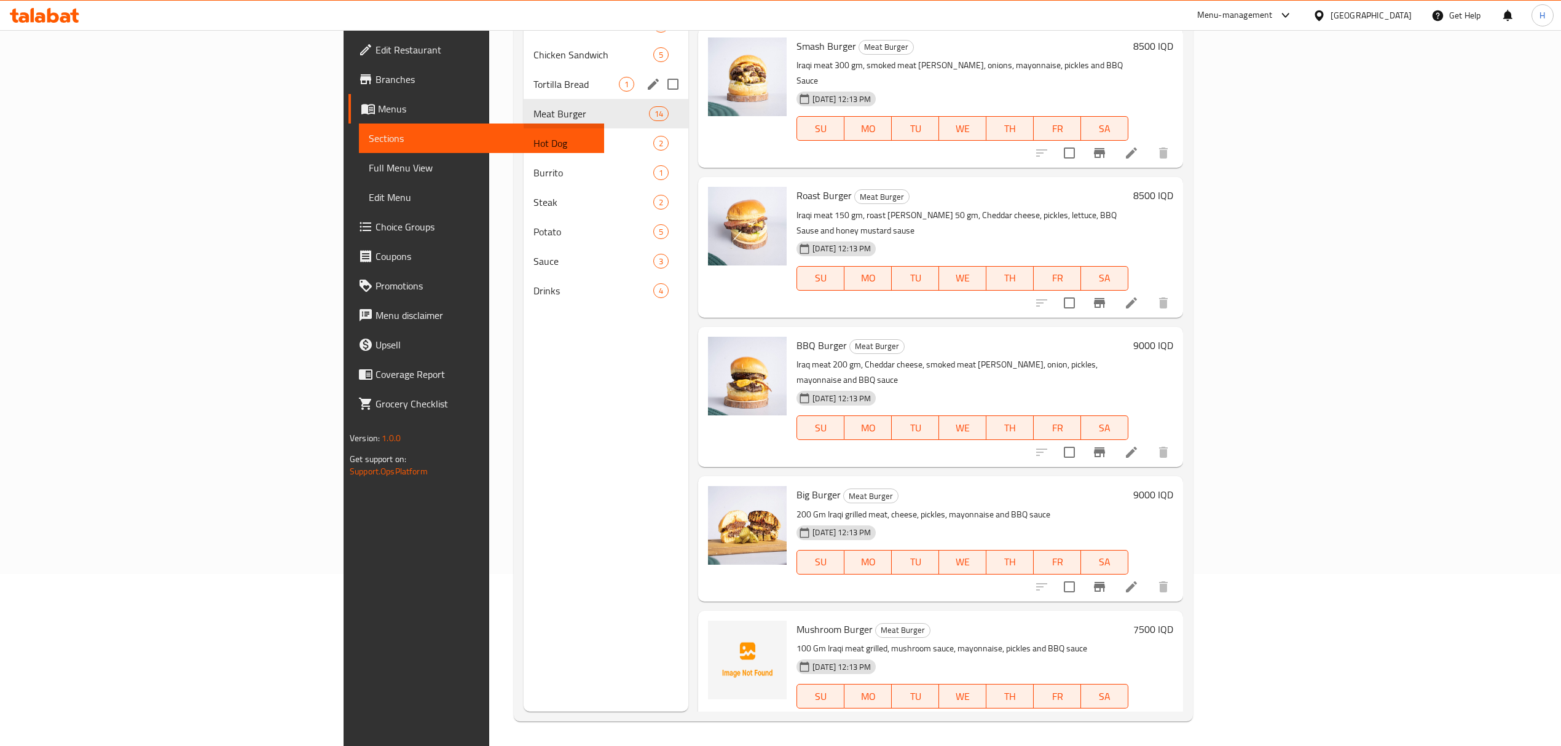
click at [533, 87] on span "Tortilla Bread" at bounding box center [575, 84] width 85 height 15
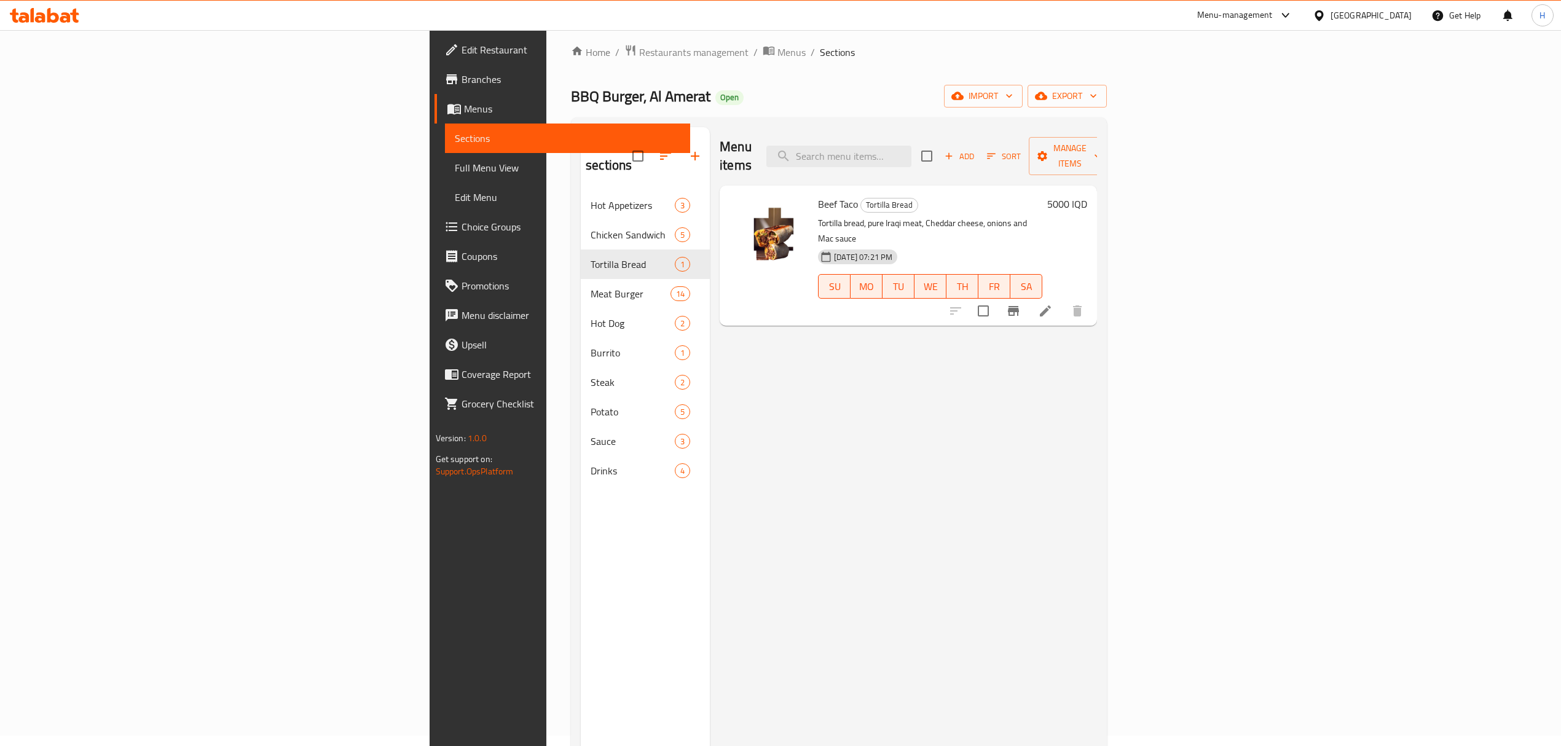
scroll to position [9, 0]
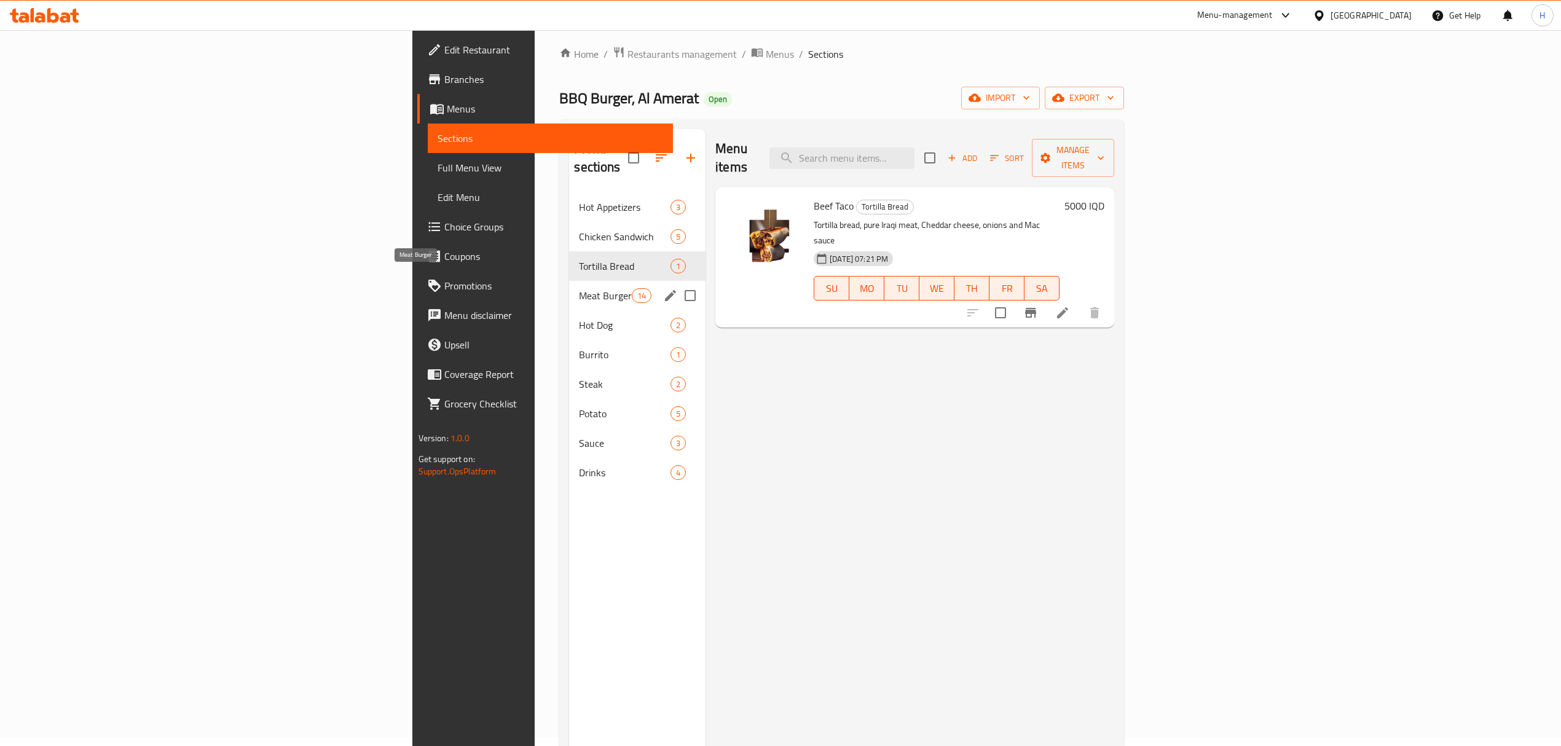
click at [579, 288] on span "Meat Burger" at bounding box center [605, 295] width 52 height 15
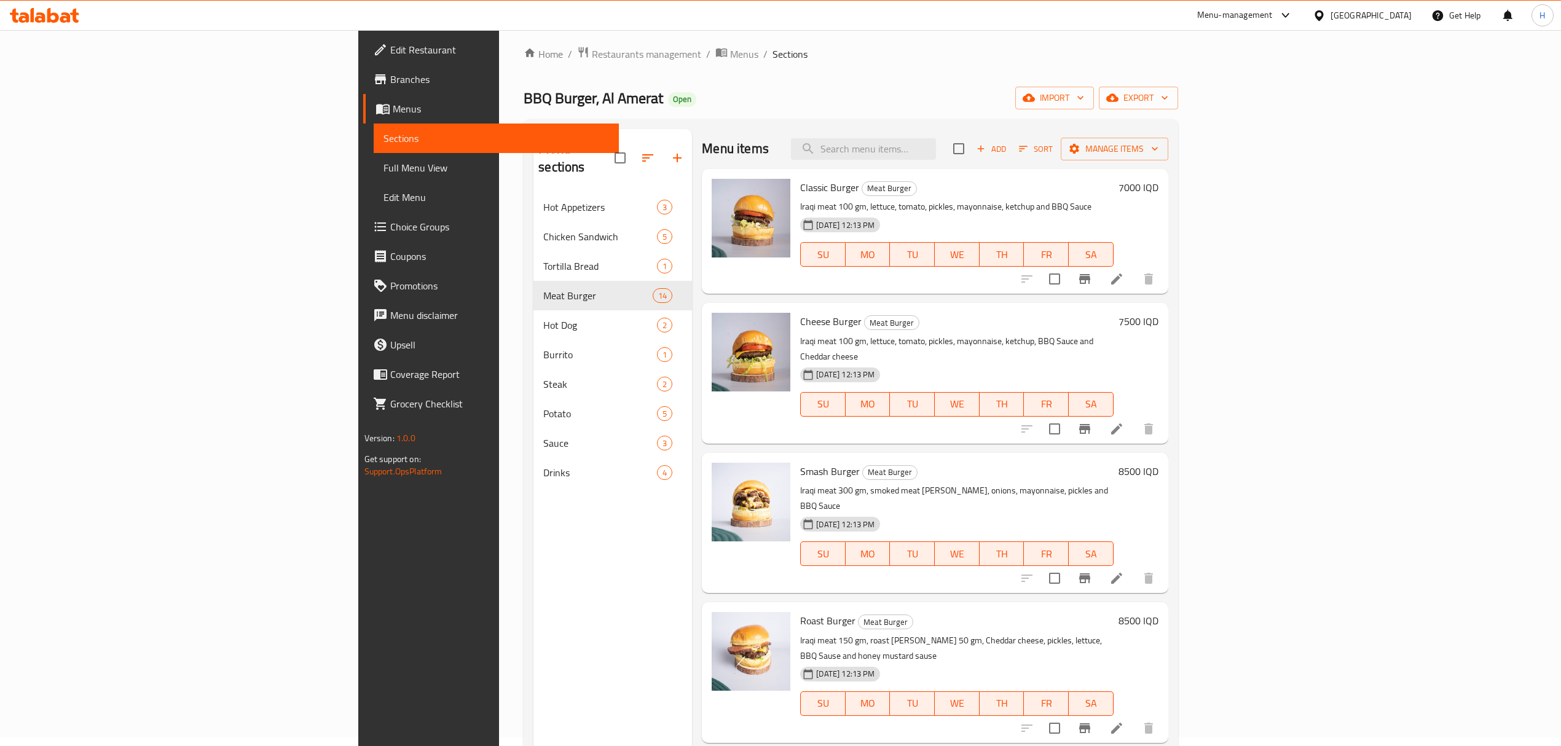
click at [1134, 274] on li at bounding box center [1117, 279] width 34 height 22
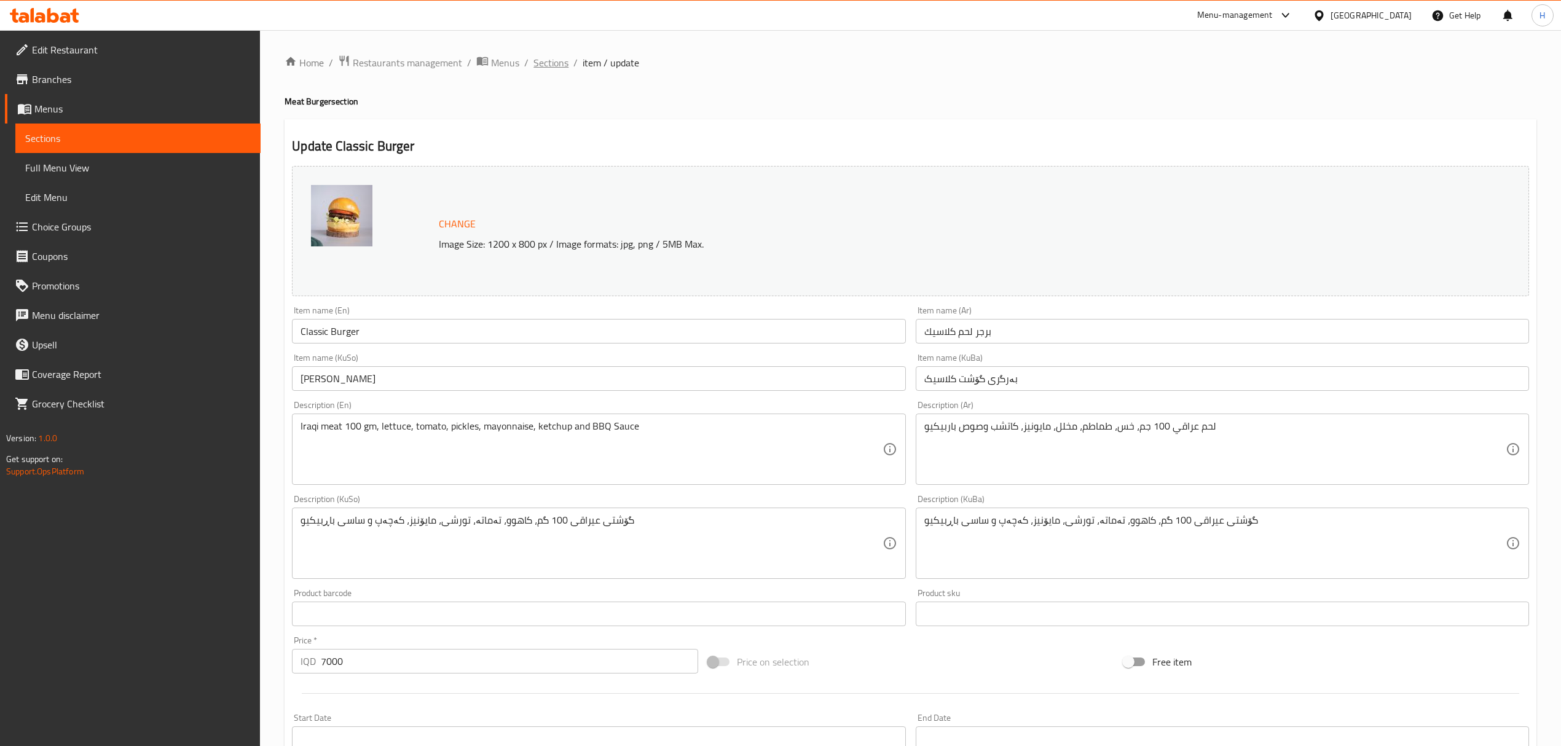
click at [547, 64] on span "Sections" at bounding box center [550, 62] width 35 height 15
